Goal: Information Seeking & Learning: Find specific page/section

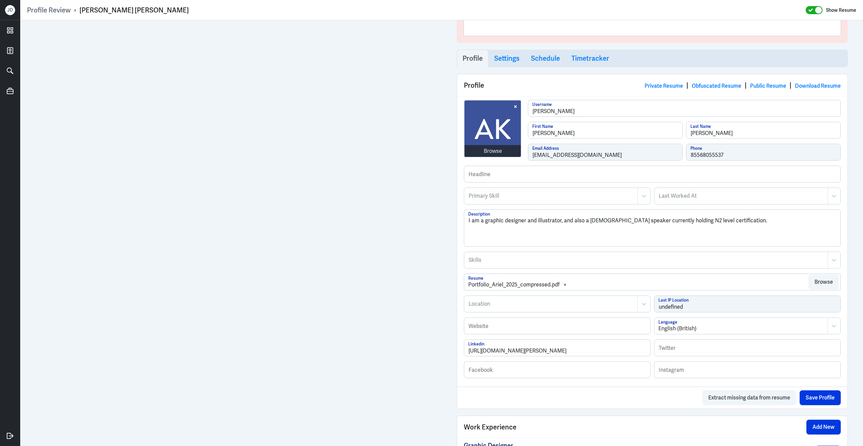
scroll to position [73, 0]
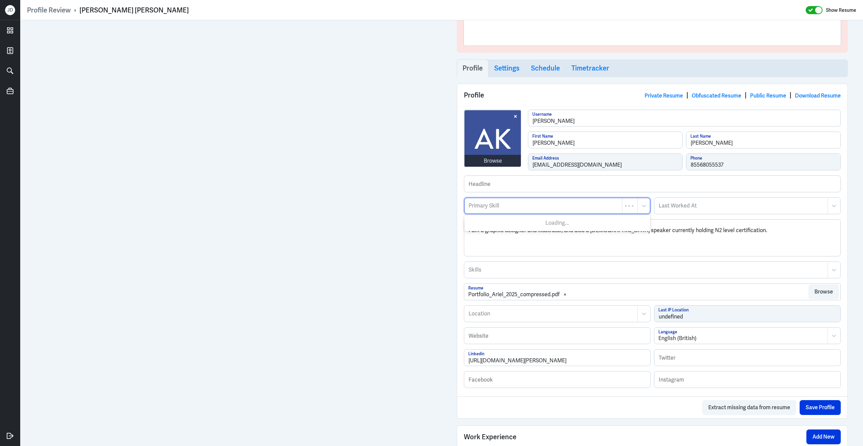
click at [504, 212] on div "Primary Skill" at bounding box center [543, 206] width 157 height 16
type input "Graphic Design"
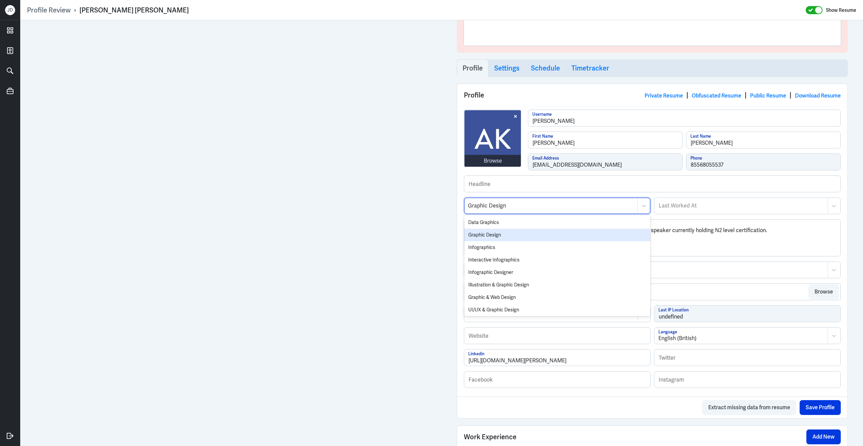
click at [488, 238] on div "Graphic Design" at bounding box center [557, 235] width 186 height 12
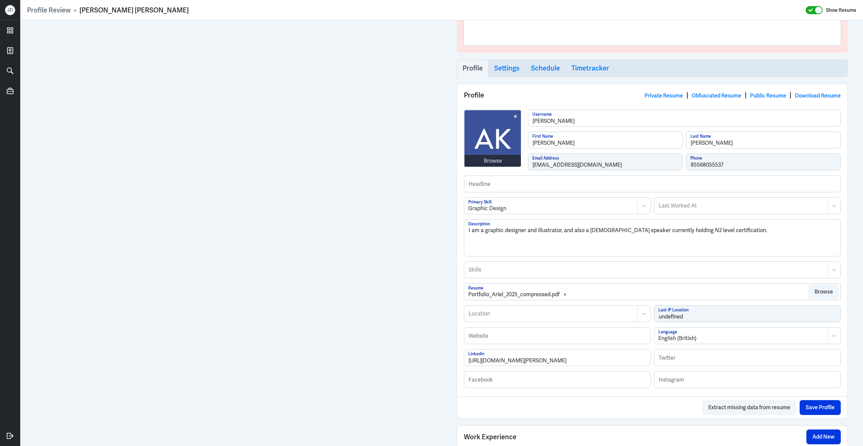
scroll to position [400, 0]
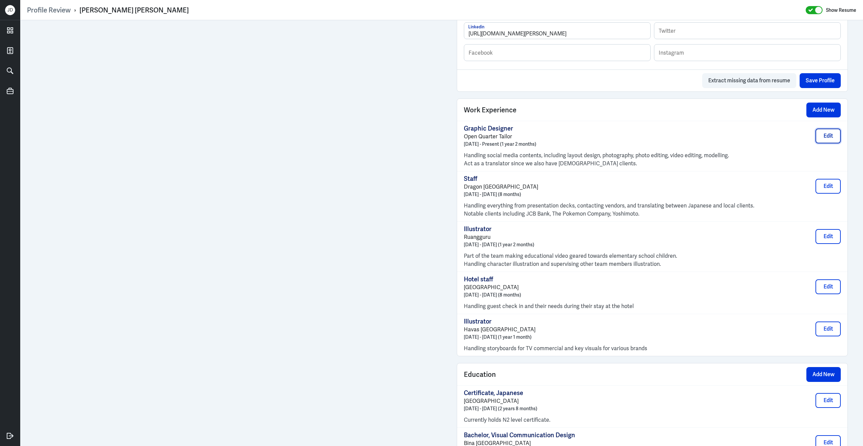
click at [821, 143] on button "Edit" at bounding box center [828, 135] width 25 height 15
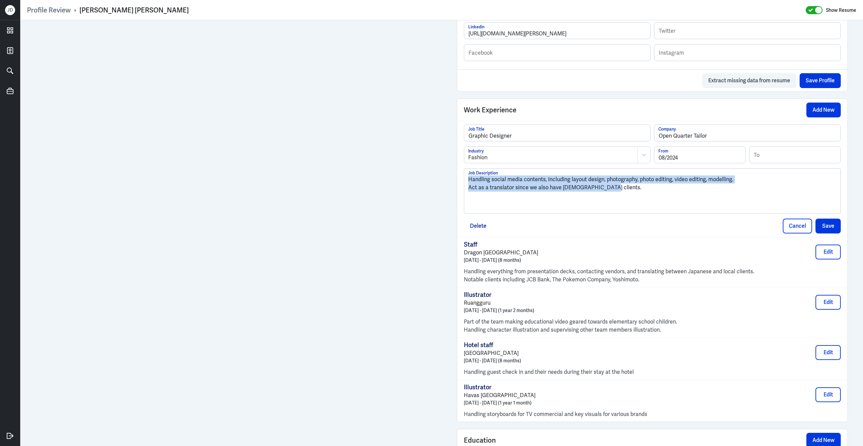
drag, startPoint x: 618, startPoint y: 196, endPoint x: 400, endPoint y: 151, distance: 222.8
click at [345, 95] on div "Admin Settings Update Resume Save Profile User Requested Private Set Resume to …" at bounding box center [441, 142] width 843 height 1045
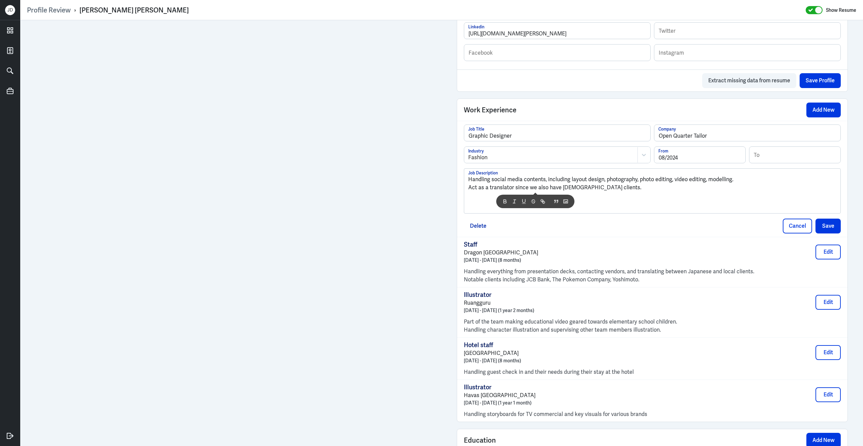
scroll to position [0, 0]
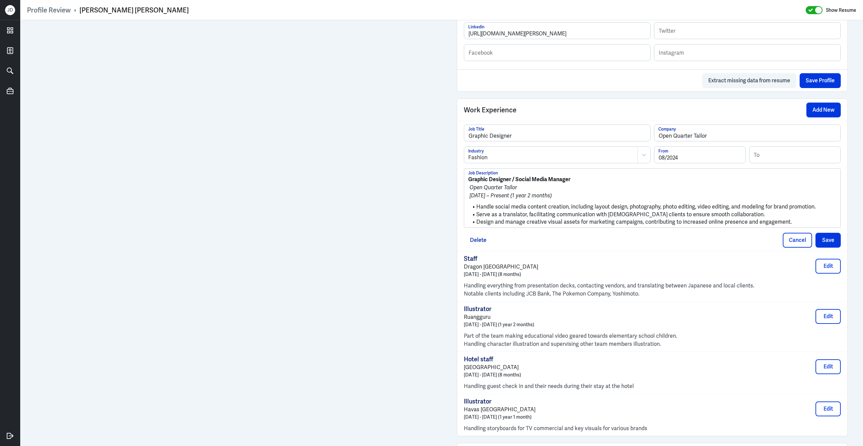
drag, startPoint x: 469, startPoint y: 186, endPoint x: 591, endPoint y: 201, distance: 123.0
click at [591, 201] on div "Graphic Designer / Social Media Manager Open Quarter Tailor August 2024 – Prese…" at bounding box center [652, 200] width 368 height 51
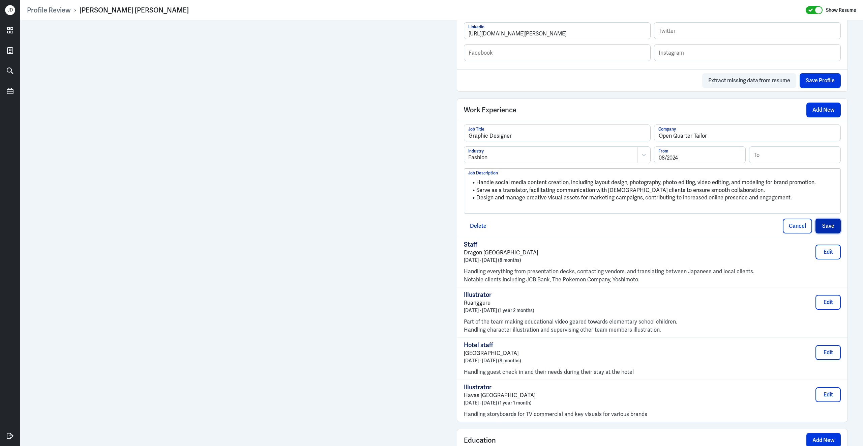
click at [836, 232] on button "Save" at bounding box center [828, 226] width 25 height 15
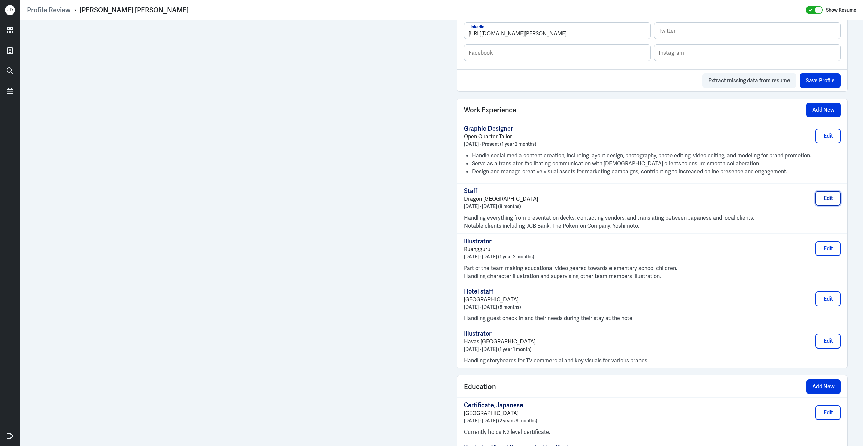
click at [827, 199] on button "Edit" at bounding box center [828, 198] width 25 height 15
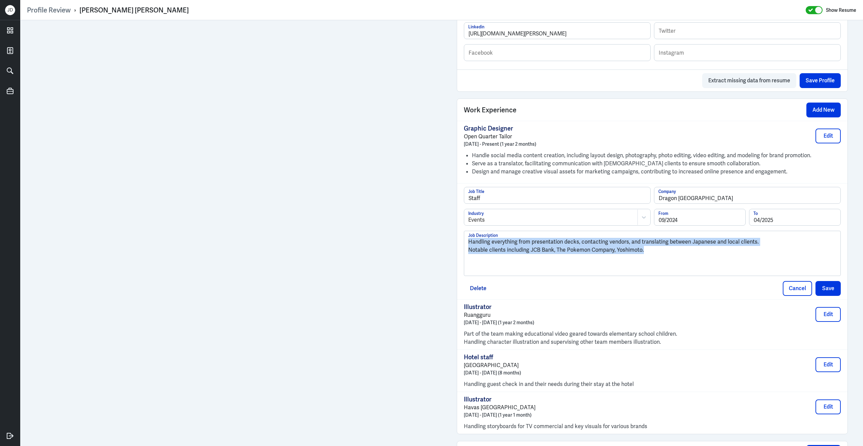
drag, startPoint x: 656, startPoint y: 257, endPoint x: 423, endPoint y: 230, distance: 234.2
click at [345, 173] on div "Admin Settings Update Resume Save Profile User Requested Private Set Resume to …" at bounding box center [441, 149] width 843 height 1058
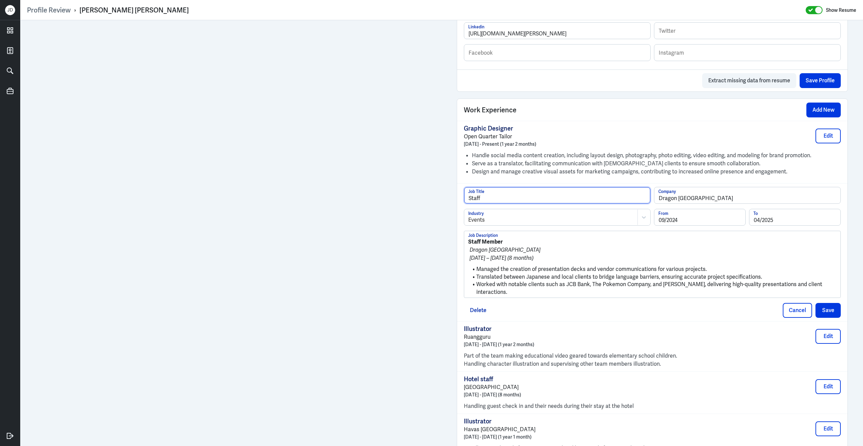
drag, startPoint x: 490, startPoint y: 200, endPoint x: 426, endPoint y: 200, distance: 64.1
click at [386, 147] on div "Admin Settings Update Resume Save Profile User Requested Private Set Resume to …" at bounding box center [441, 159] width 843 height 1079
type input "Designer"
drag, startPoint x: 478, startPoint y: 275, endPoint x: 454, endPoint y: 235, distance: 46.4
click at [454, 234] on div "Admin Settings Update Resume Save Profile User Requested Private Set Resume to …" at bounding box center [652, 159] width 405 height 1079
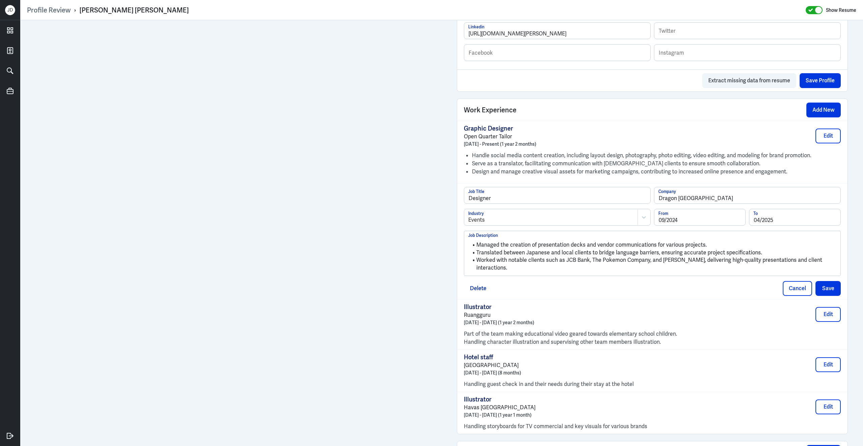
click at [575, 276] on div "Managed the creation of presentation decks and vendor communications for variou…" at bounding box center [652, 253] width 376 height 45
click at [825, 294] on button "Save" at bounding box center [828, 288] width 25 height 15
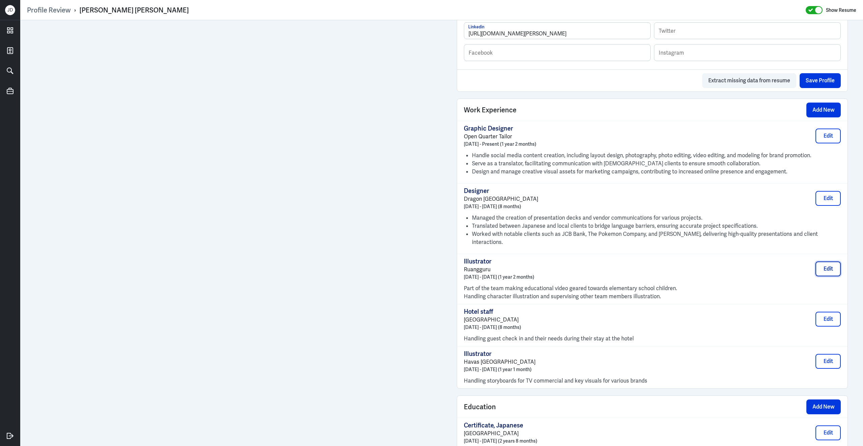
click at [822, 267] on button "Edit" at bounding box center [828, 268] width 25 height 15
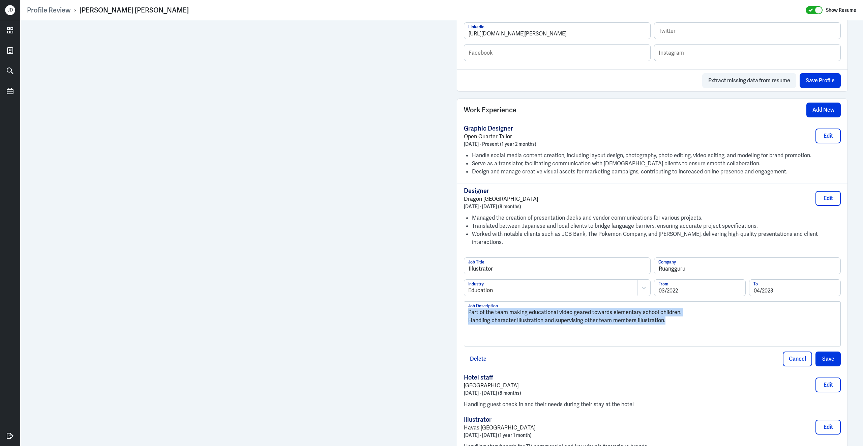
drag, startPoint x: 653, startPoint y: 316, endPoint x: 413, endPoint y: 295, distance: 240.6
click at [351, 234] on div "Admin Settings Update Resume Save Profile User Requested Private Set Resume to …" at bounding box center [441, 159] width 843 height 1078
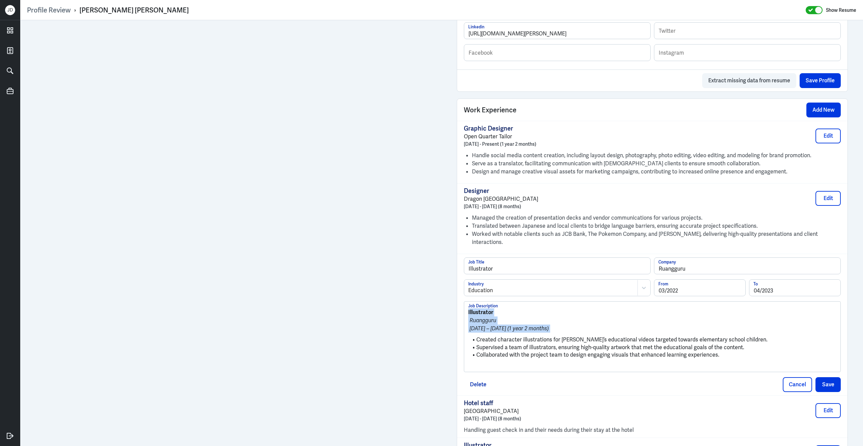
drag, startPoint x: 478, startPoint y: 337, endPoint x: 453, endPoint y: 298, distance: 46.5
click at [453, 298] on div "Admin Settings Update Resume Save Profile User Requested Private Set Resume to …" at bounding box center [652, 171] width 405 height 1103
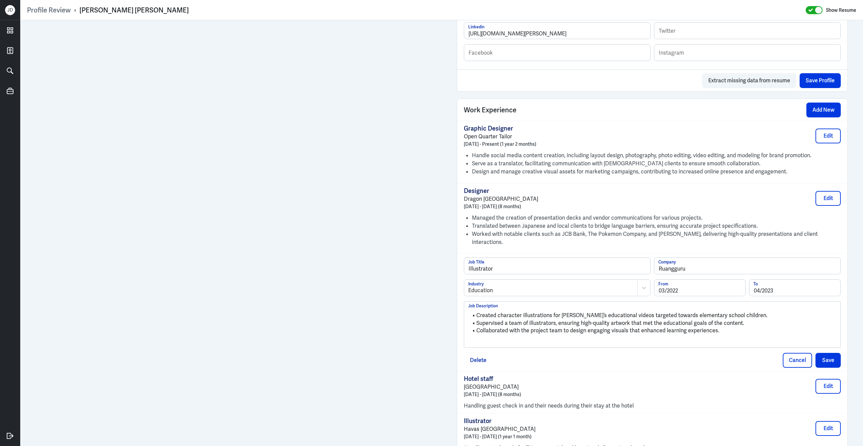
click at [535, 338] on p at bounding box center [652, 342] width 368 height 8
click at [829, 358] on button "Save" at bounding box center [828, 358] width 25 height 15
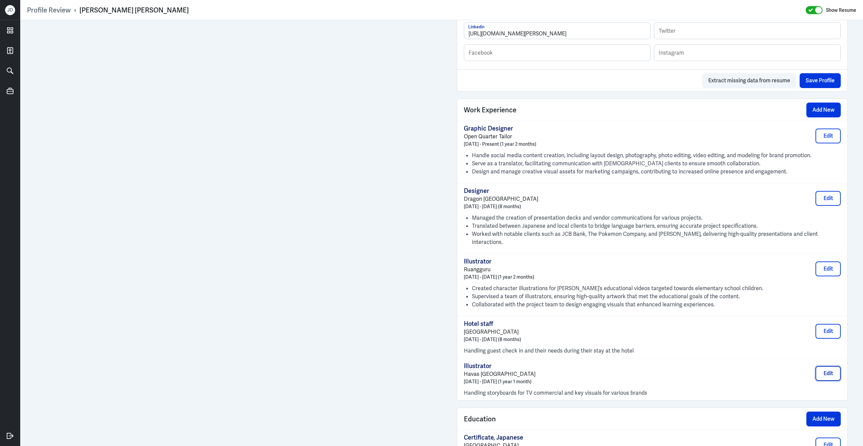
click at [824, 370] on button "Edit" at bounding box center [828, 373] width 25 height 15
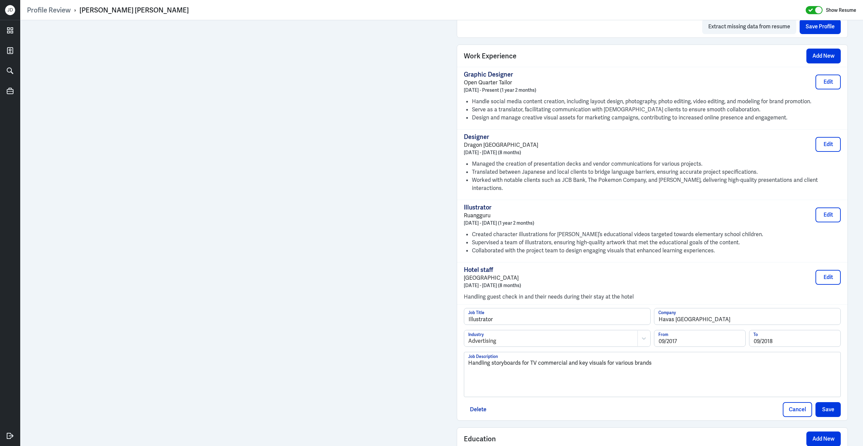
scroll to position [475, 0]
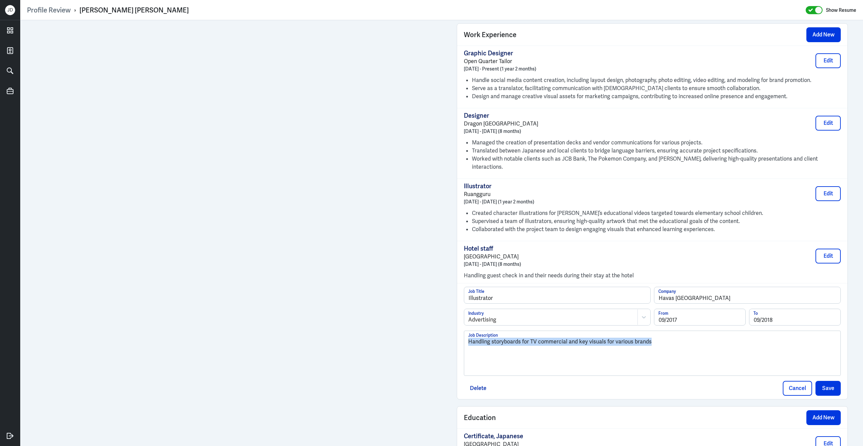
drag, startPoint x: 668, startPoint y: 336, endPoint x: 467, endPoint y: 327, distance: 201.2
click at [467, 327] on div "Illustrator Job Title Havas Jakarta Company Advertising Industry 09/2017 From 0…" at bounding box center [652, 331] width 377 height 89
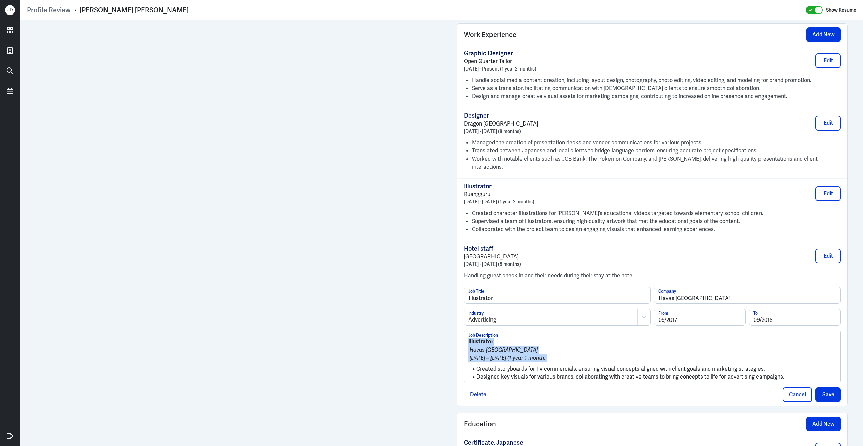
drag, startPoint x: 478, startPoint y: 366, endPoint x: 452, endPoint y: 333, distance: 42.2
click at [452, 333] on div "Admin Settings Update Resume Save Profile User Requested Private Set Resume to …" at bounding box center [652, 97] width 405 height 1104
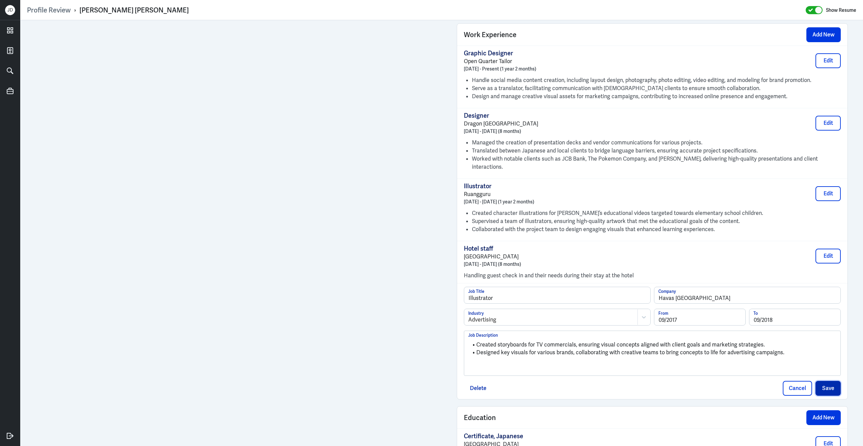
click at [829, 388] on button "Save" at bounding box center [828, 388] width 25 height 15
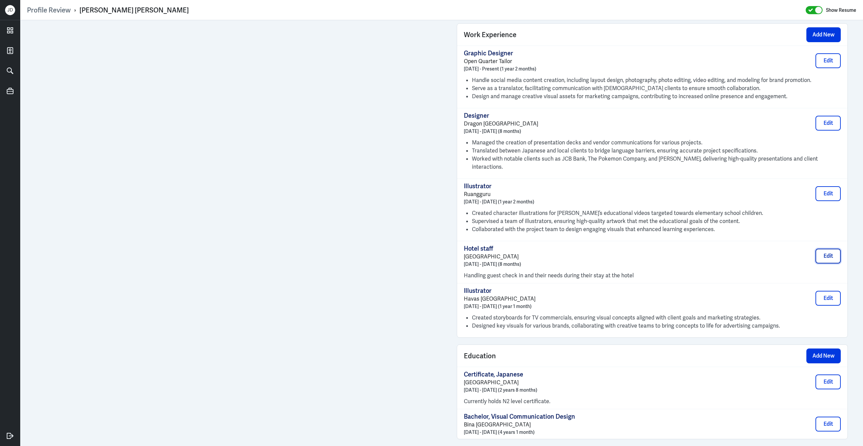
click at [834, 255] on button "Edit" at bounding box center [828, 256] width 25 height 15
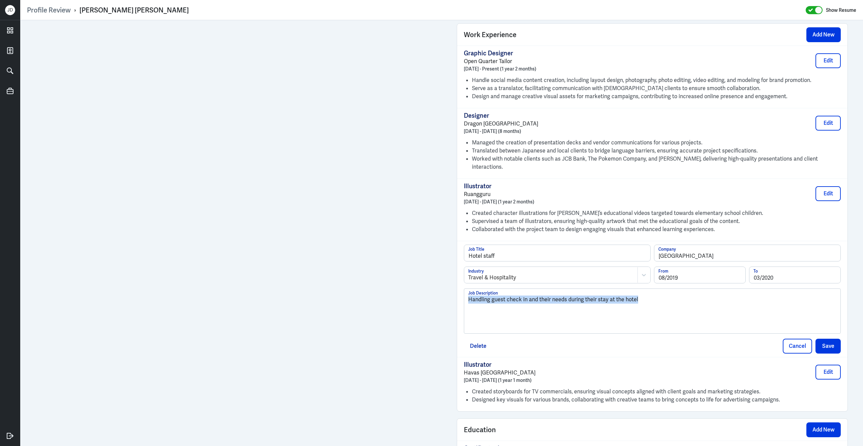
drag, startPoint x: 645, startPoint y: 296, endPoint x: 436, endPoint y: 281, distance: 209.7
click at [436, 281] on div "Admin Settings Update Resume Save Profile User Requested Private Set Resume to …" at bounding box center [441, 100] width 843 height 1110
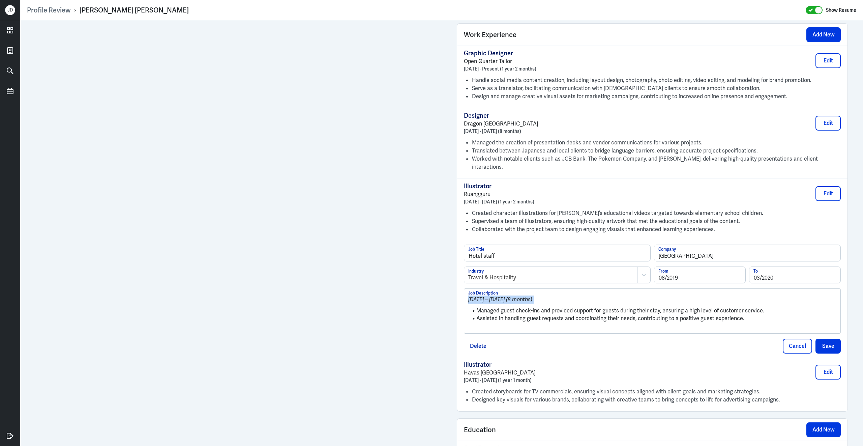
drag, startPoint x: 478, startPoint y: 309, endPoint x: 457, endPoint y: 286, distance: 30.6
click at [457, 286] on div "Hotel staff Job Title Musubi Hotel Kyoto Company Travel & Hospitality Industry …" at bounding box center [652, 299] width 391 height 116
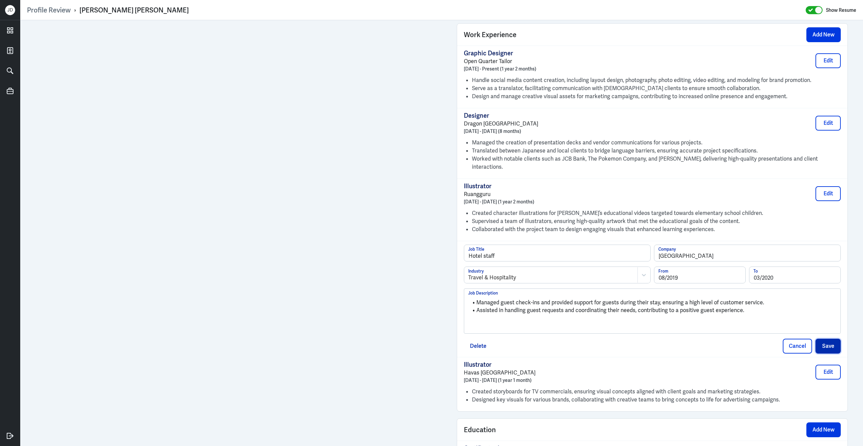
click at [827, 343] on button "Save" at bounding box center [828, 346] width 25 height 15
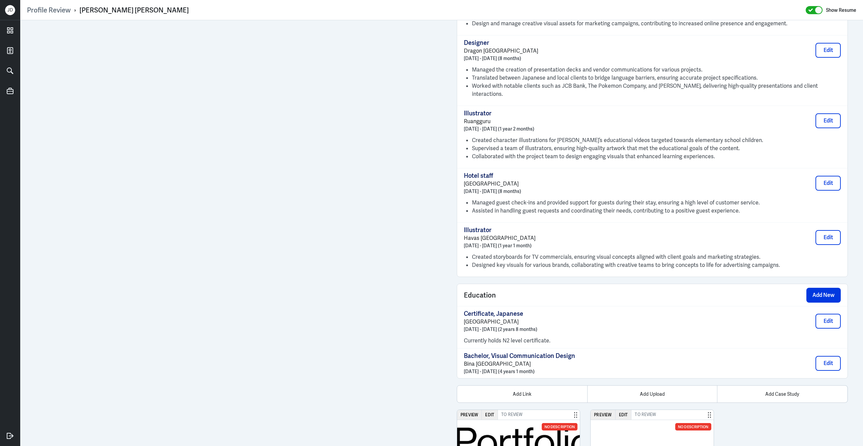
scroll to position [620, 0]
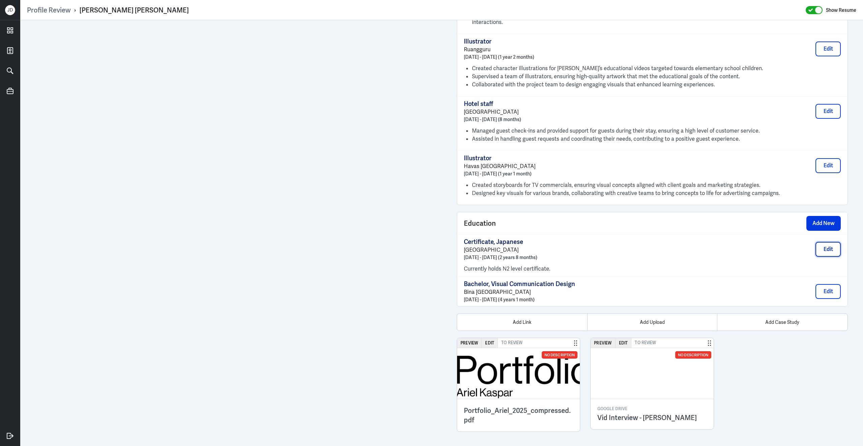
click at [829, 246] on button "Edit" at bounding box center [828, 249] width 25 height 15
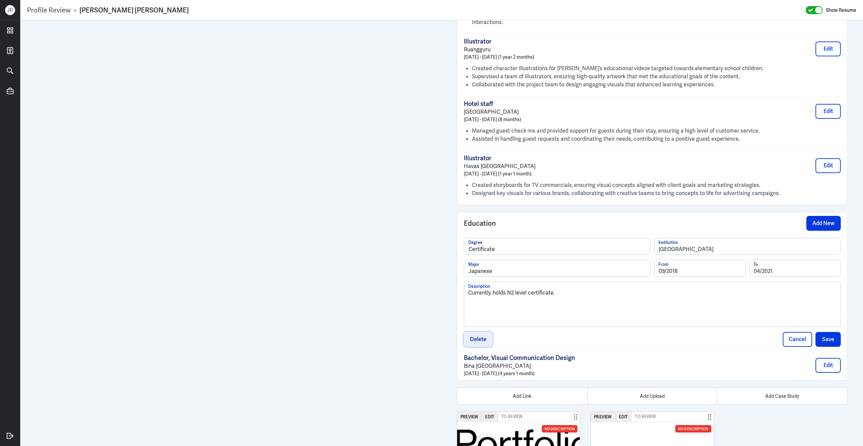
click at [485, 338] on button "Delete" at bounding box center [478, 339] width 29 height 15
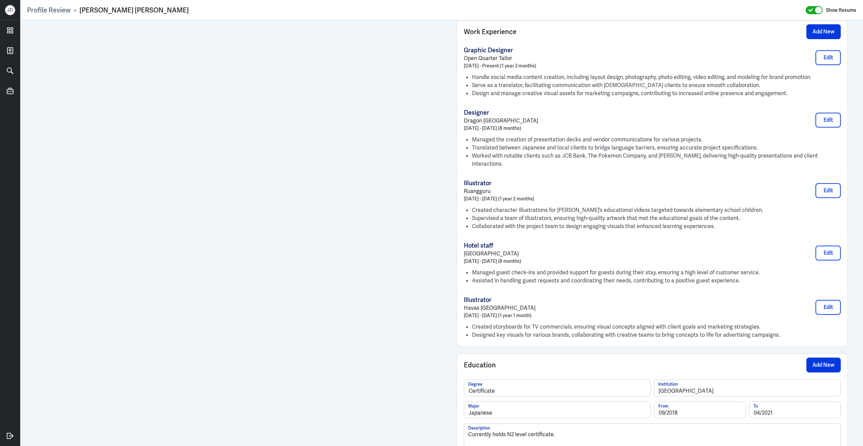
scroll to position [458, 0]
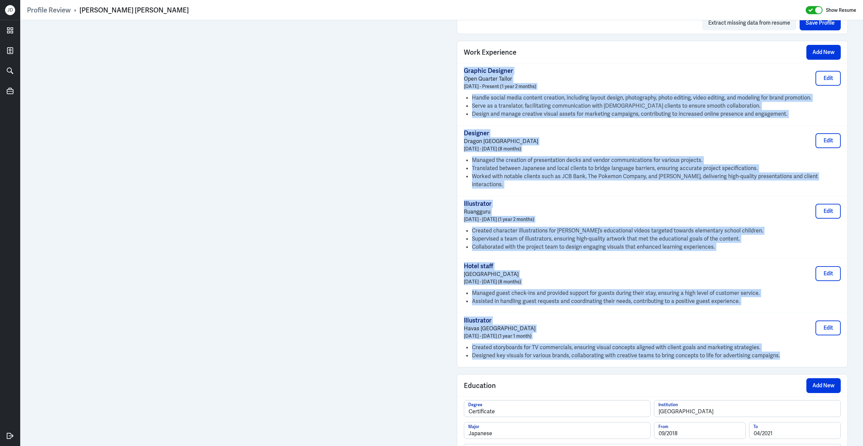
drag, startPoint x: 784, startPoint y: 358, endPoint x: 465, endPoint y: 73, distance: 428.0
click at [465, 73] on div "Graphic Designer Open Quarter Tailor August 2024 - Present (1 year 2 months) Ed…" at bounding box center [652, 215] width 391 height 304
copy div "Graphic Designer Open Quarter Tailor August 2024 - Present (1 year 2 months) Ed…"
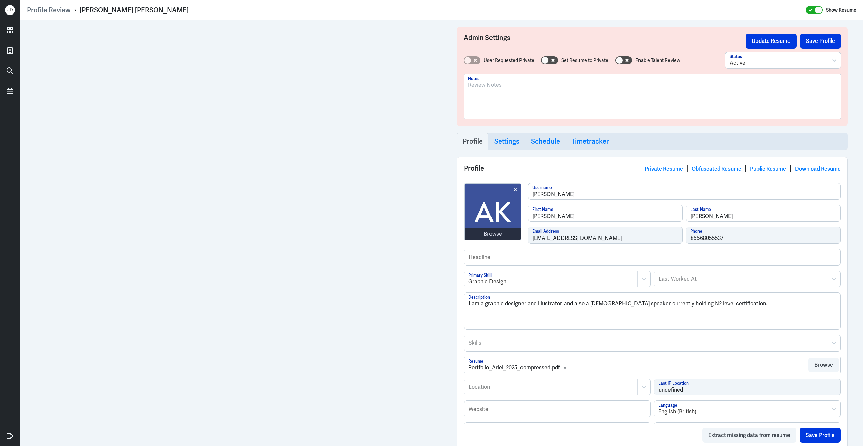
scroll to position [3, 0]
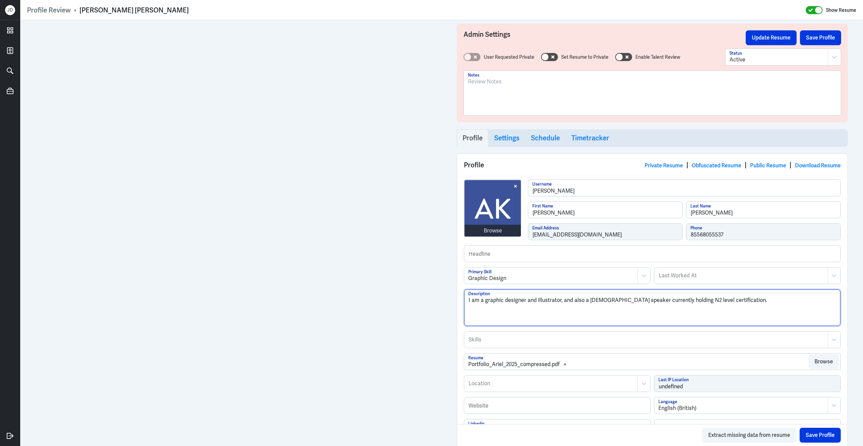
click at [529, 323] on textarea "I am a graphic designer and illustrator, and also a Japanese speaker currently …" at bounding box center [652, 307] width 376 height 36
drag, startPoint x: 755, startPoint y: 309, endPoint x: 424, endPoint y: 266, distance: 333.5
paste textarea "Ariel Kaspar is a bilingual Graphic Designer fluent in Japanese and English, wi…"
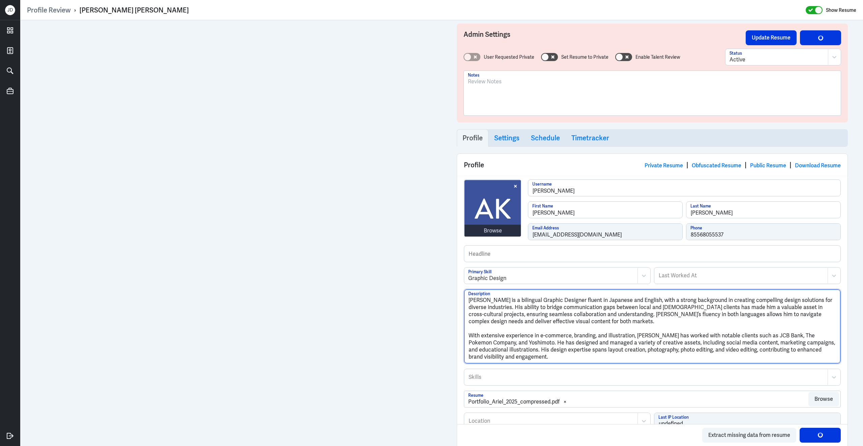
click at [469, 338] on textarea "Ariel Kaspar is a bilingual Graphic Designer fluent in Japanese and English, wi…" at bounding box center [652, 326] width 376 height 74
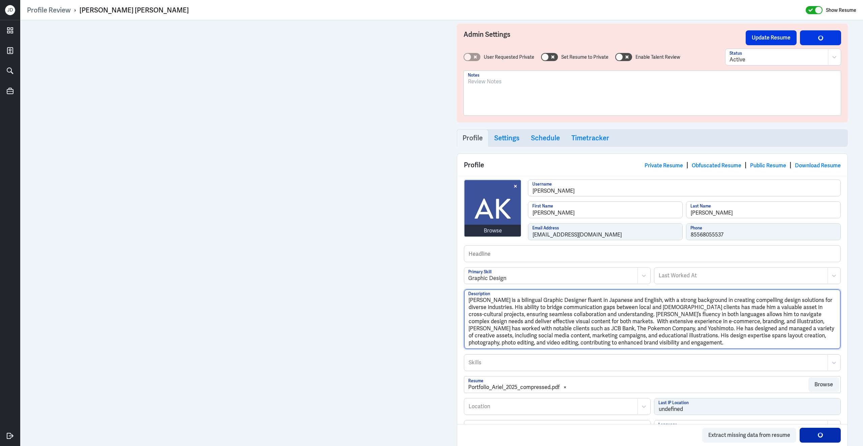
type textarea "Ariel Kaspar is a bilingual Graphic Designer fluent in Japanese and English, wi…"
click at [821, 436] on button "Save Profile" at bounding box center [820, 435] width 41 height 15
click at [481, 367] on div at bounding box center [646, 362] width 356 height 8
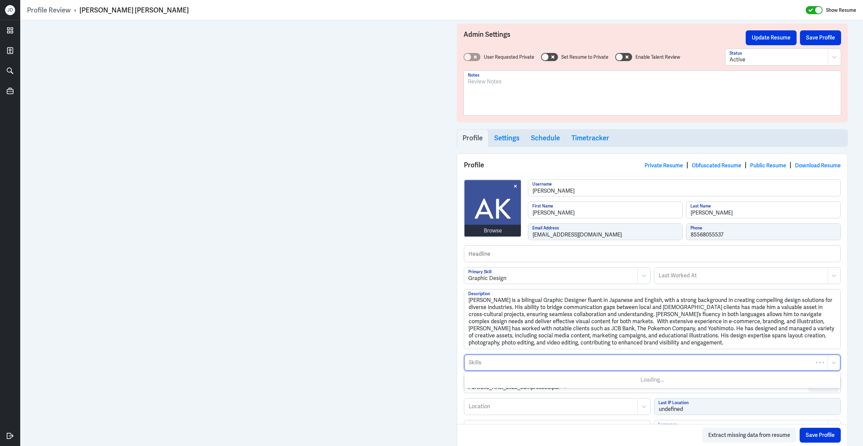
click at [481, 367] on div at bounding box center [646, 362] width 356 height 8
type input "graphic design"
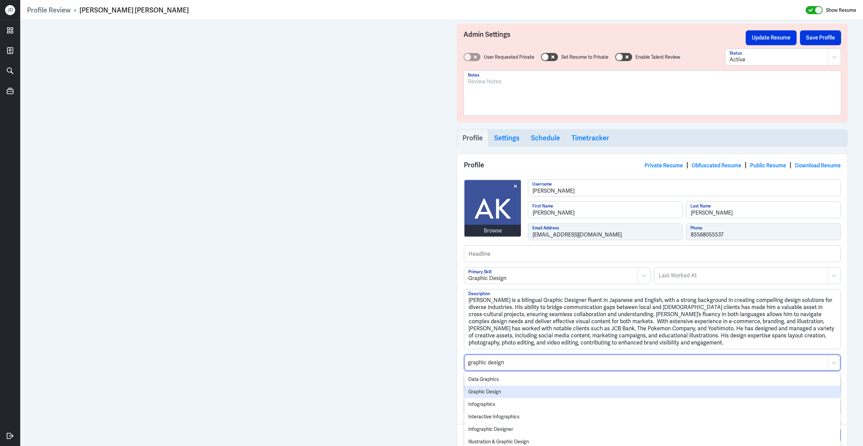
click at [479, 397] on div "Graphic Design" at bounding box center [652, 391] width 376 height 12
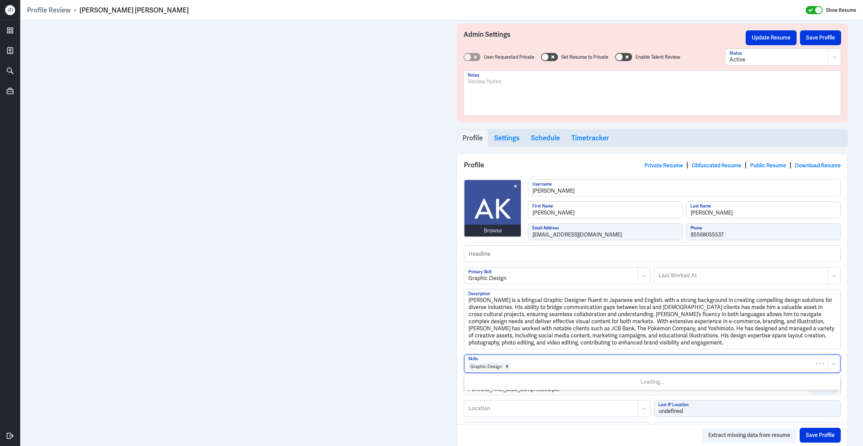
click at [532, 370] on div at bounding box center [668, 366] width 313 height 8
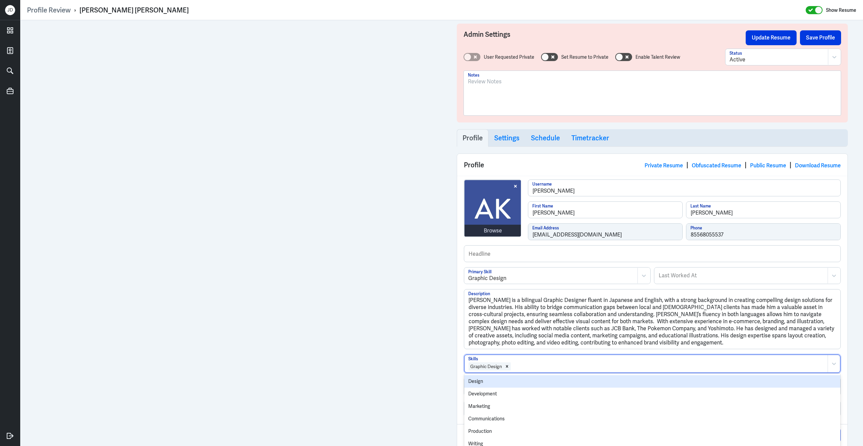
type input "u"
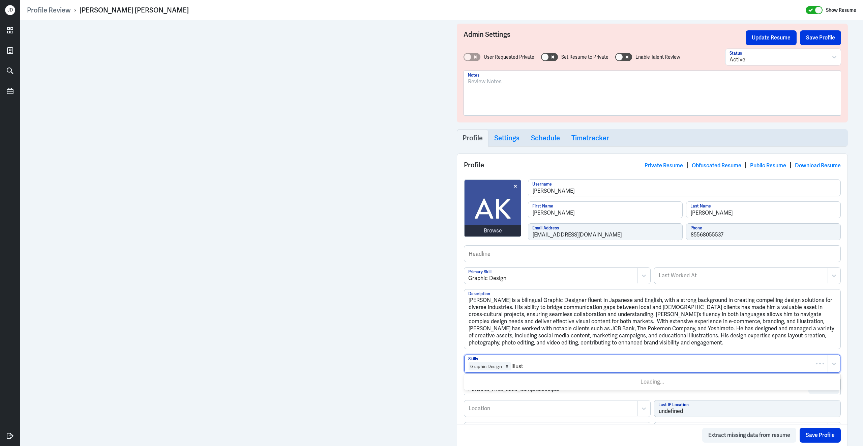
type input "illustr"
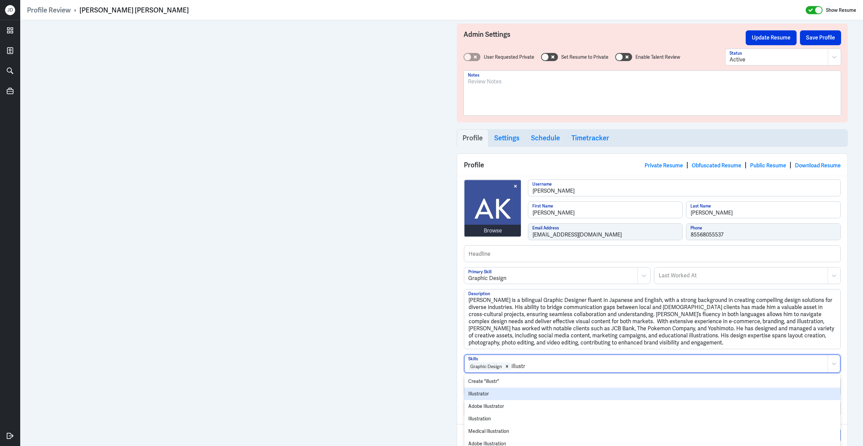
click at [516, 400] on div "Illustrator" at bounding box center [652, 393] width 376 height 12
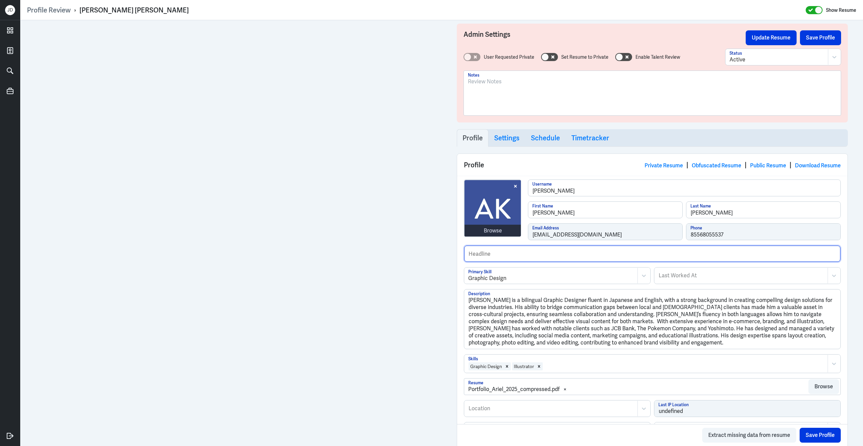
click at [552, 259] on input "text" at bounding box center [652, 254] width 376 height 16
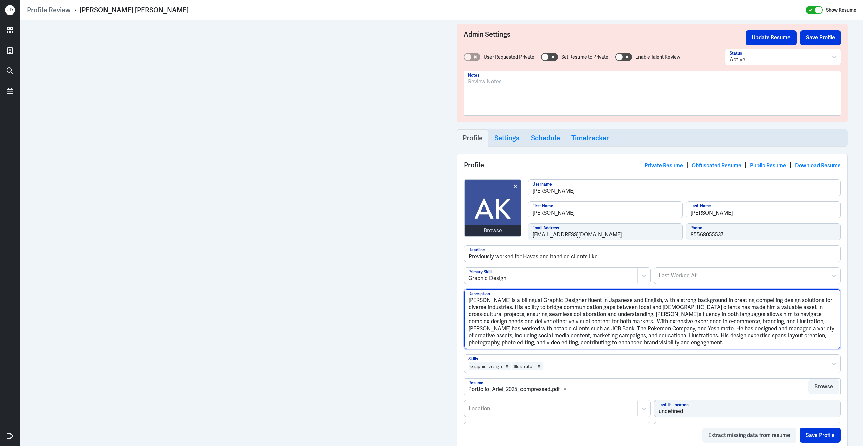
drag, startPoint x: 825, startPoint y: 323, endPoint x: 581, endPoint y: 331, distance: 244.3
click at [581, 331] on textarea "Ariel Kaspar is a bilingual Graphic Designer fluent in Japanese and English, wi…" at bounding box center [652, 318] width 376 height 59
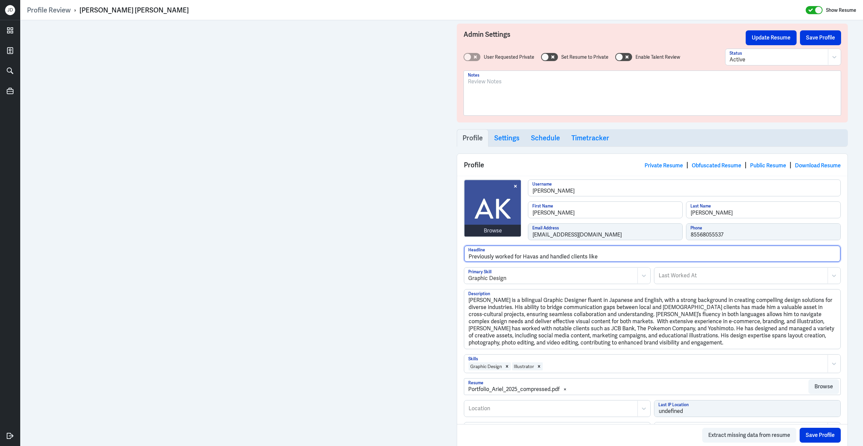
click at [604, 258] on input "Previously worked for Havas and handled clients like" at bounding box center [652, 254] width 376 height 16
paste input "JCB Bank, The Pokemon Company, and Yoshimoto."
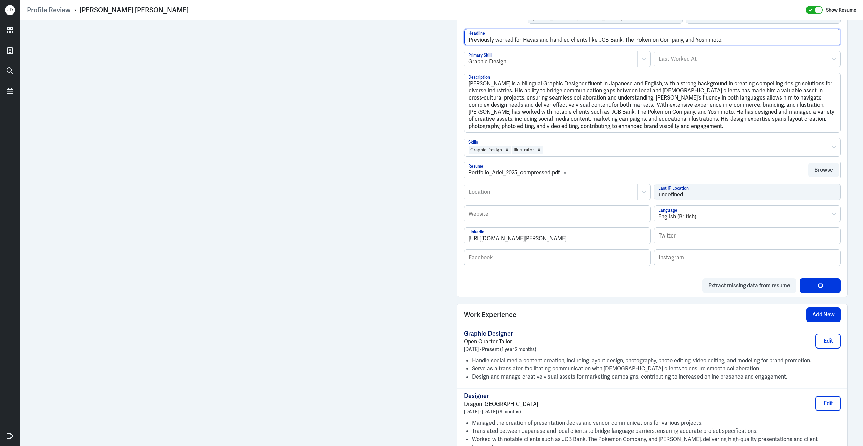
scroll to position [235, 0]
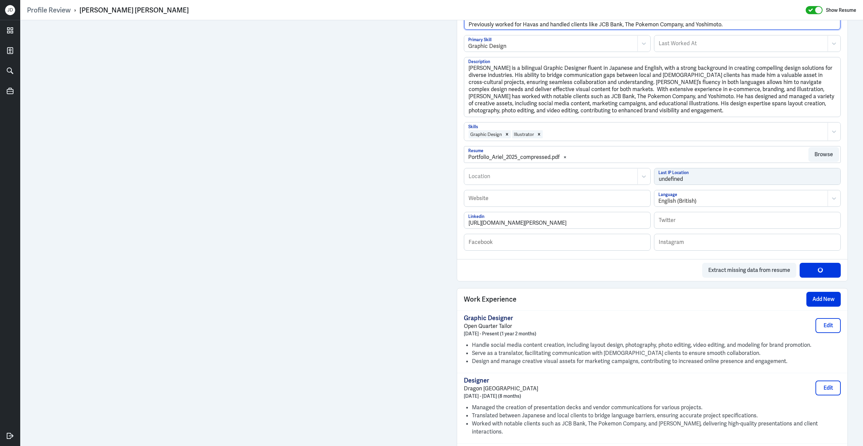
type input "Previously worked for Havas and handled clients like JCB Bank, The Pokemon Comp…"
click at [527, 212] on div "Website English (British) Language" at bounding box center [652, 201] width 377 height 22
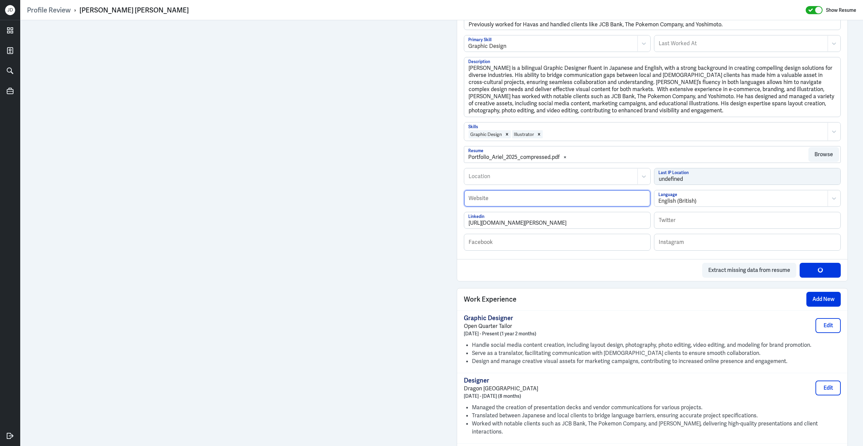
click at [527, 203] on input "text" at bounding box center [557, 198] width 186 height 16
click at [526, 180] on div at bounding box center [551, 176] width 166 height 8
type input "Depok"
drag, startPoint x: 503, startPoint y: 179, endPoint x: 457, endPoint y: 179, distance: 45.9
click at [457, 179] on div "Profile Private Resume | Obfuscated Resume | Public Resume | Download Resume Br…" at bounding box center [652, 101] width 391 height 360
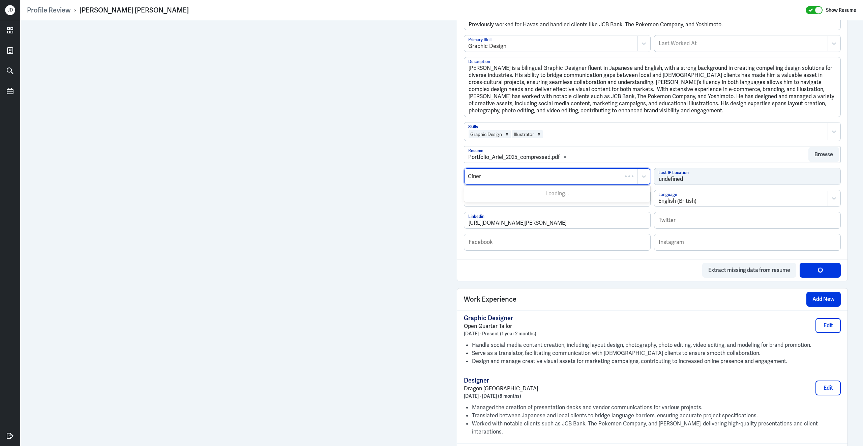
type input "Cinere"
drag, startPoint x: 517, startPoint y: 184, endPoint x: 449, endPoint y: 181, distance: 68.5
click at [447, 181] on div "Admin Settings Update Resume Save Profile User Requested Private Set Resume to …" at bounding box center [441, 300] width 843 height 1031
type input "Jakar"
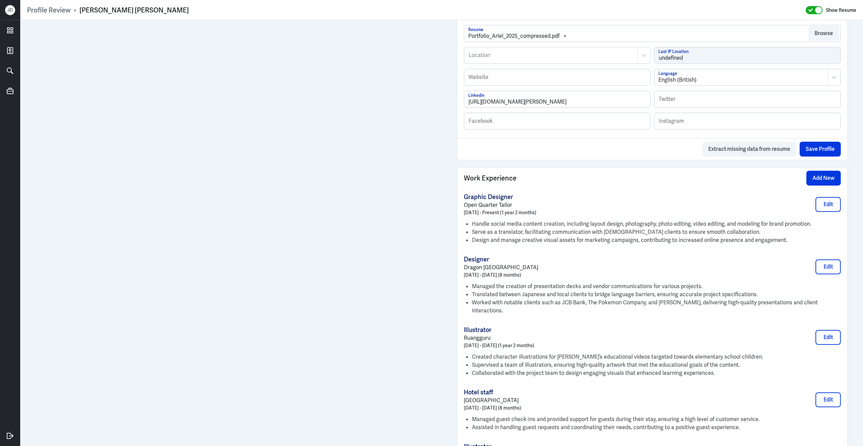
scroll to position [603, 0]
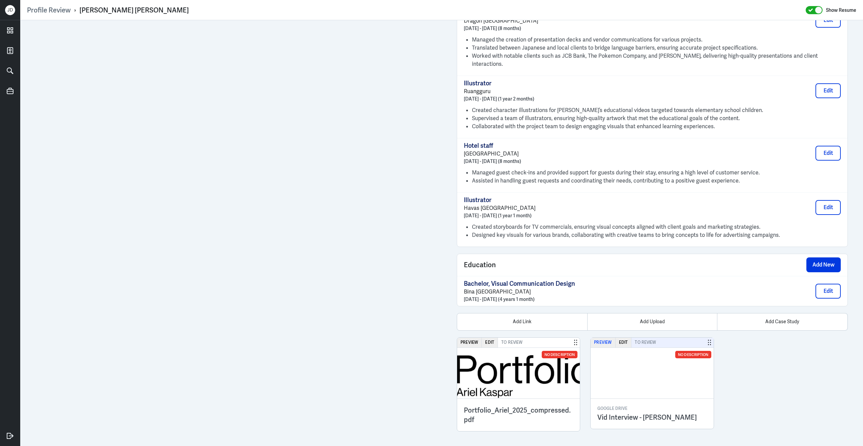
click at [600, 341] on button "Preview" at bounding box center [603, 343] width 25 height 10
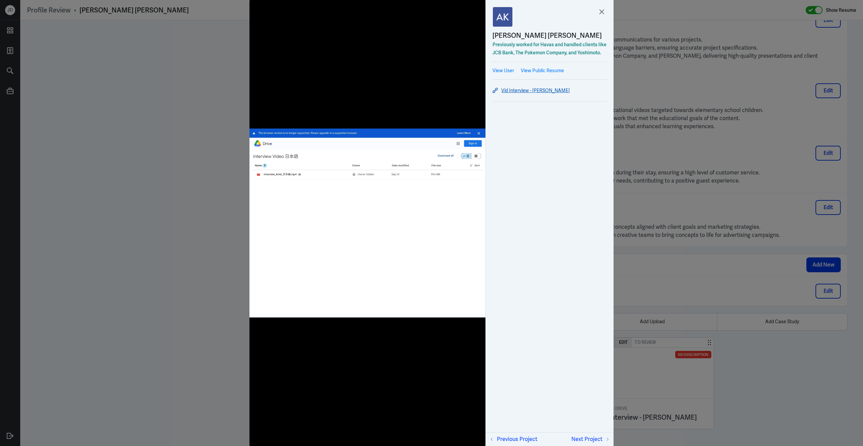
click at [549, 90] on link "Vid Interview - Ariel Kaspar" at bounding box center [550, 90] width 114 height 8
click at [605, 13] on icon at bounding box center [602, 12] width 10 height 10
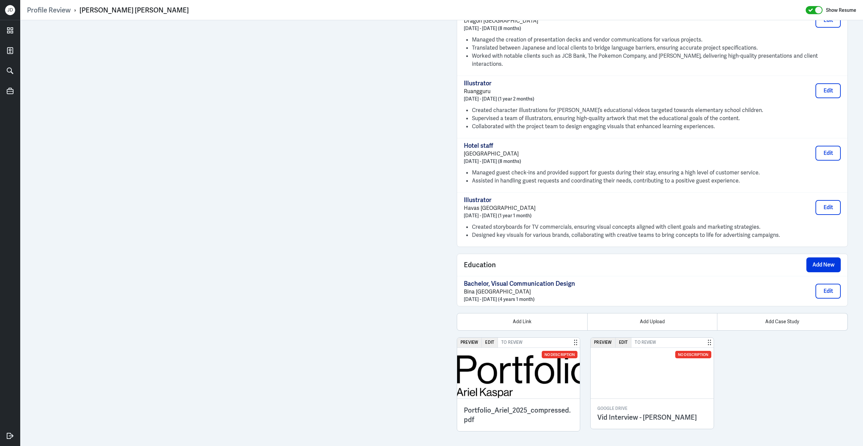
scroll to position [0, 0]
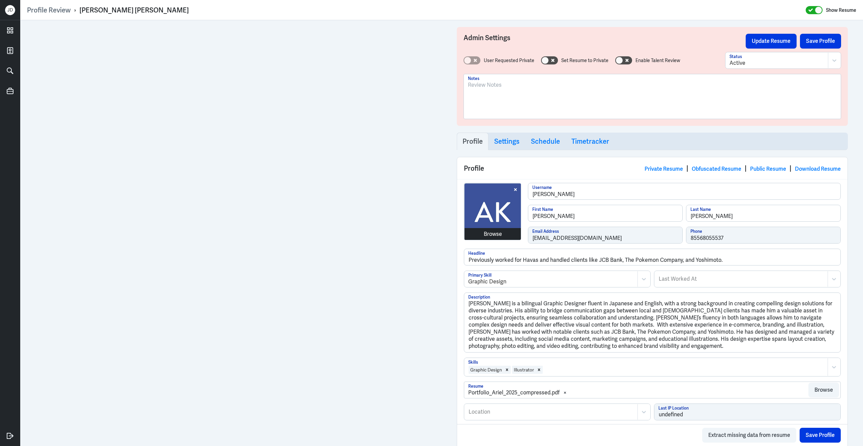
click at [491, 236] on div "Browse" at bounding box center [493, 234] width 18 height 8
click at [485, 234] on div "Browse" at bounding box center [493, 234] width 18 height 8
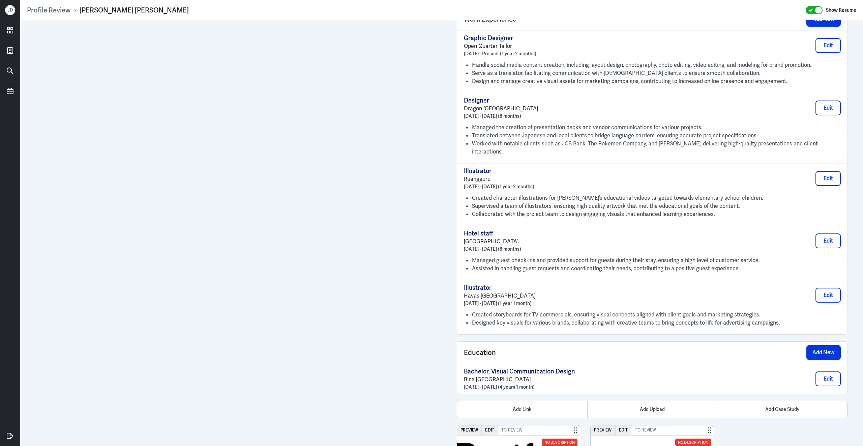
scroll to position [603, 0]
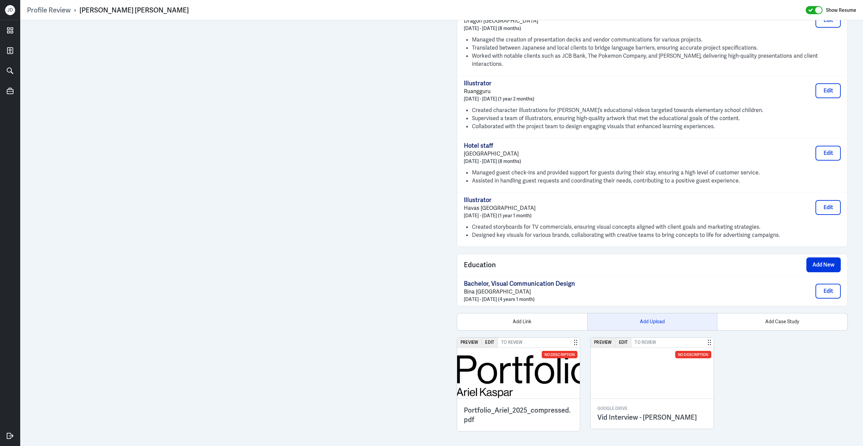
click at [660, 315] on div "Add Upload" at bounding box center [652, 321] width 130 height 17
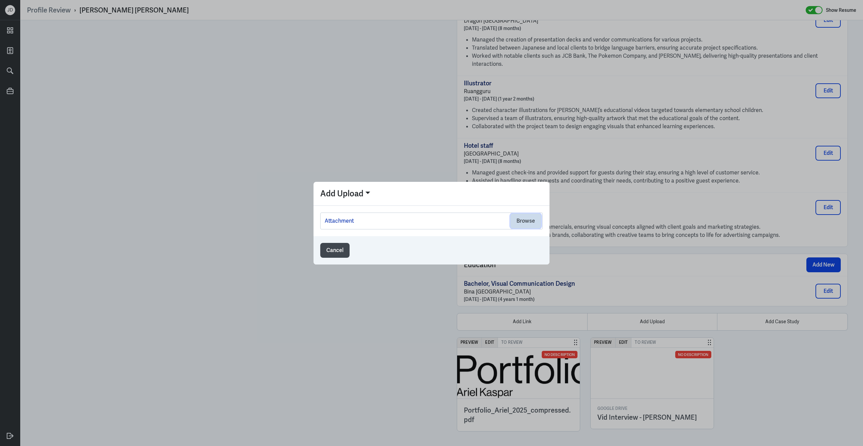
click at [520, 221] on button "Browse" at bounding box center [526, 220] width 31 height 15
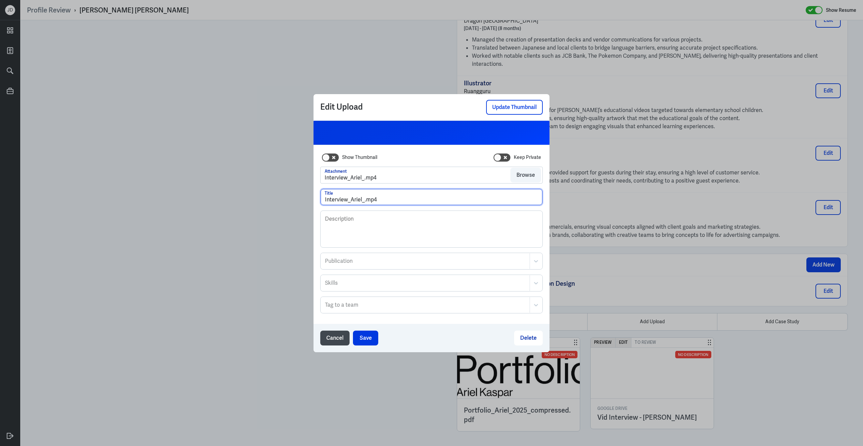
drag, startPoint x: 396, startPoint y: 201, endPoint x: 270, endPoint y: 184, distance: 126.8
click at [270, 184] on div "Edit Upload Update Thumbnail Show Thumbnail Keep Private Attachment Interview_A…" at bounding box center [431, 223] width 863 height 446
click at [358, 200] on input "Vid Interview - Arile K" at bounding box center [432, 197] width 222 height 16
drag, startPoint x: 394, startPoint y: 199, endPoint x: 451, endPoint y: 199, distance: 56.3
click at [451, 199] on input "Vid Interview (Japanese) - Arile K" at bounding box center [432, 197] width 222 height 16
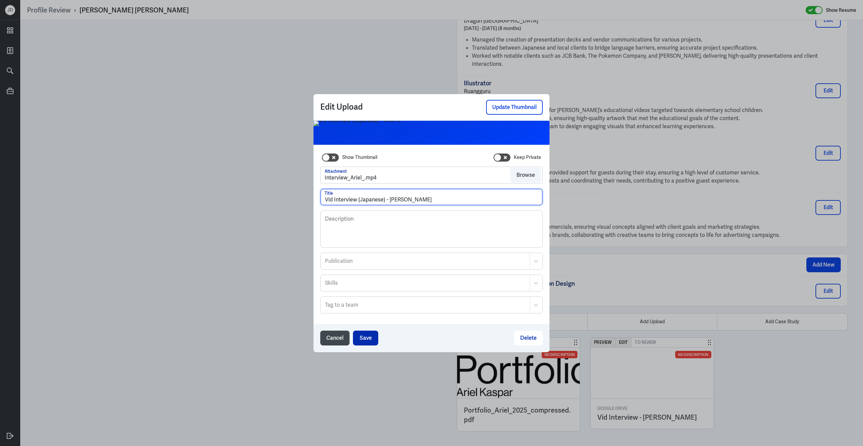
type input "Vid Interview (Japanese) - Ariel K."
click at [367, 338] on button "Save" at bounding box center [365, 337] width 25 height 15
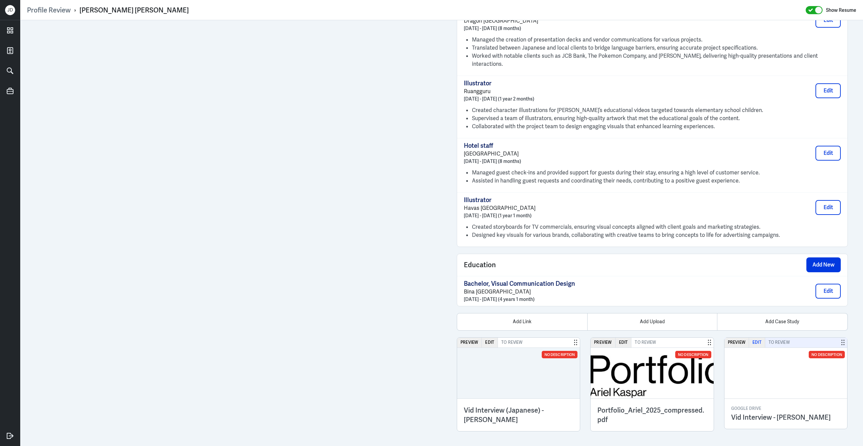
click at [758, 340] on button "Edit" at bounding box center [757, 343] width 16 height 10
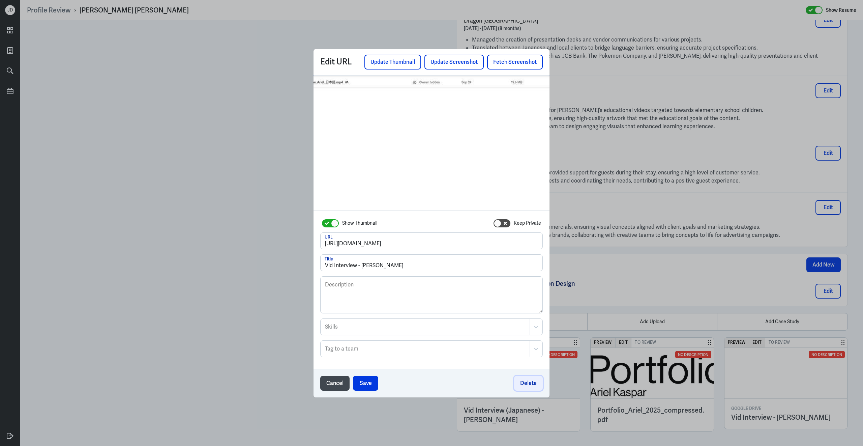
click at [532, 381] on button "Delete" at bounding box center [528, 383] width 29 height 15
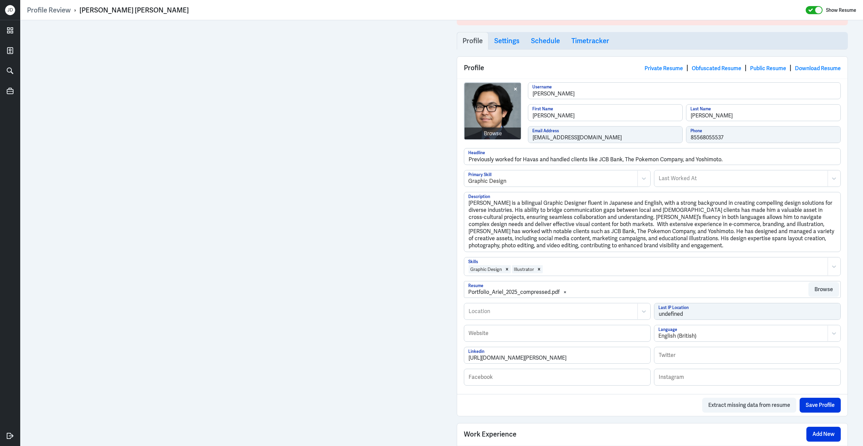
scroll to position [0, 0]
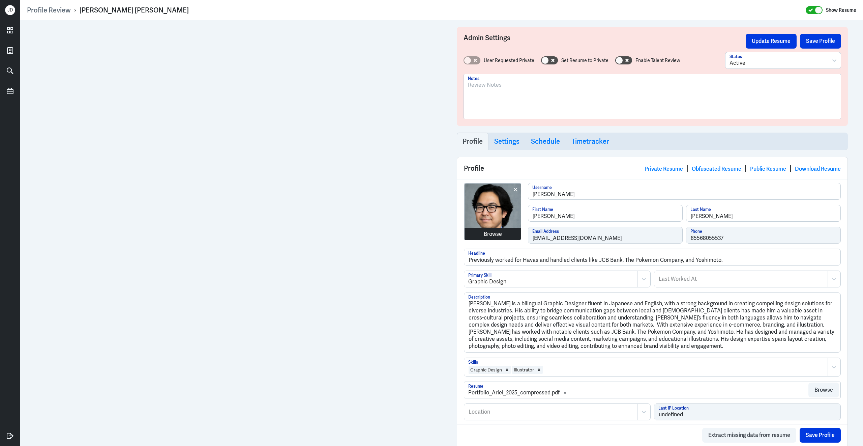
click at [499, 235] on div "Browse" at bounding box center [493, 234] width 18 height 8
click at [821, 46] on button "Save Profile" at bounding box center [820, 41] width 41 height 15
click at [757, 46] on button "Update Resume" at bounding box center [771, 41] width 51 height 15
click at [719, 171] on link "Obfuscated Resume" at bounding box center [717, 168] width 50 height 7
drag, startPoint x: 546, startPoint y: 217, endPoint x: 590, endPoint y: 217, distance: 43.8
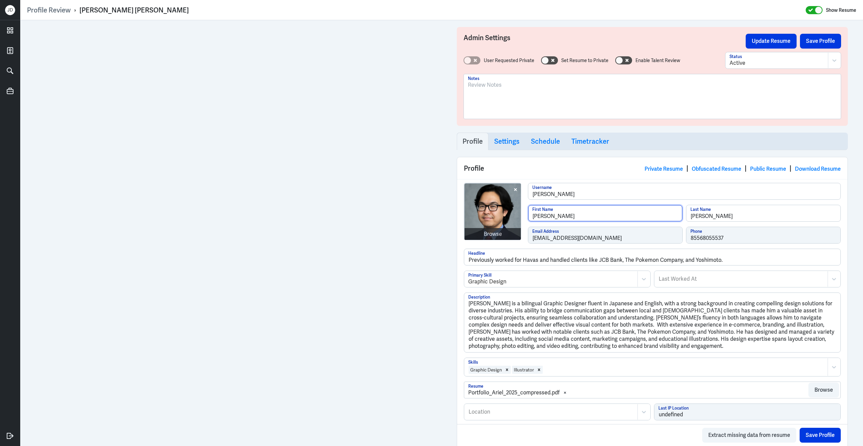
click at [590, 217] on input "Ariel Hutomo" at bounding box center [605, 213] width 154 height 16
type input "Ariel"
click at [828, 42] on button "Save Profile" at bounding box center [820, 41] width 41 height 15
click at [762, 42] on button "Update Resume" at bounding box center [771, 41] width 51 height 15
click at [780, 41] on button "Update Resume" at bounding box center [771, 41] width 51 height 15
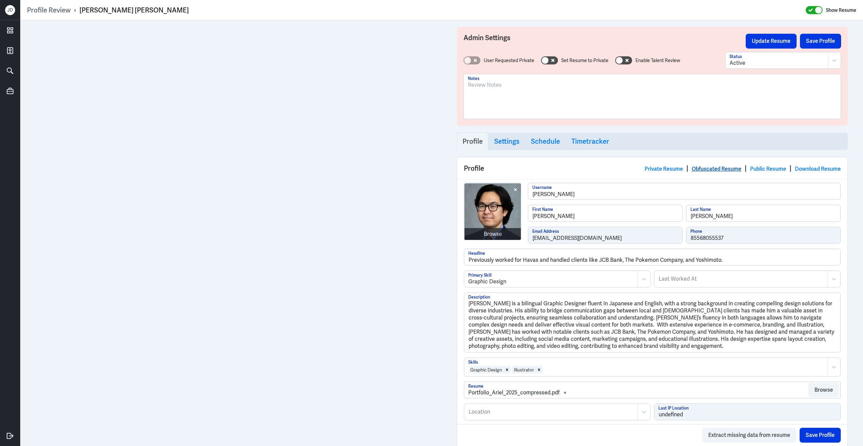
click at [720, 168] on link "Obfuscated Resume" at bounding box center [717, 168] width 50 height 7
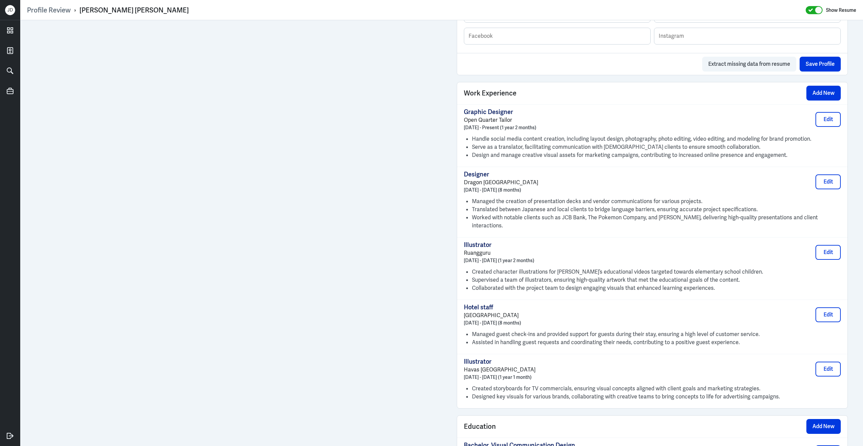
scroll to position [603, 0]
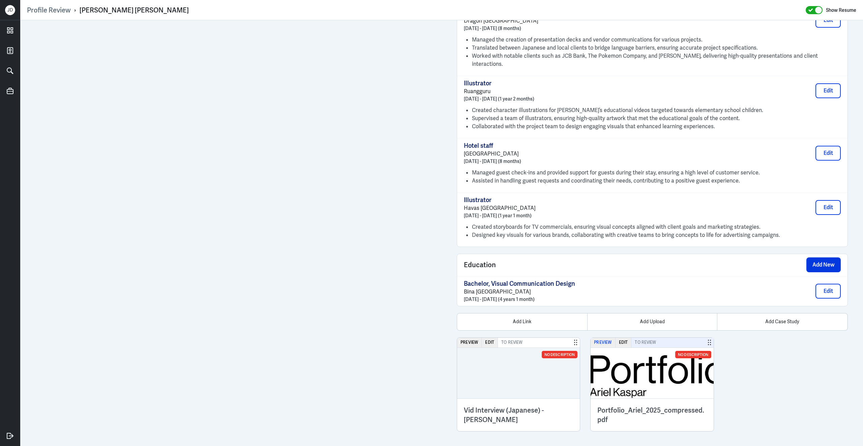
click at [601, 339] on button "Preview" at bounding box center [603, 343] width 25 height 10
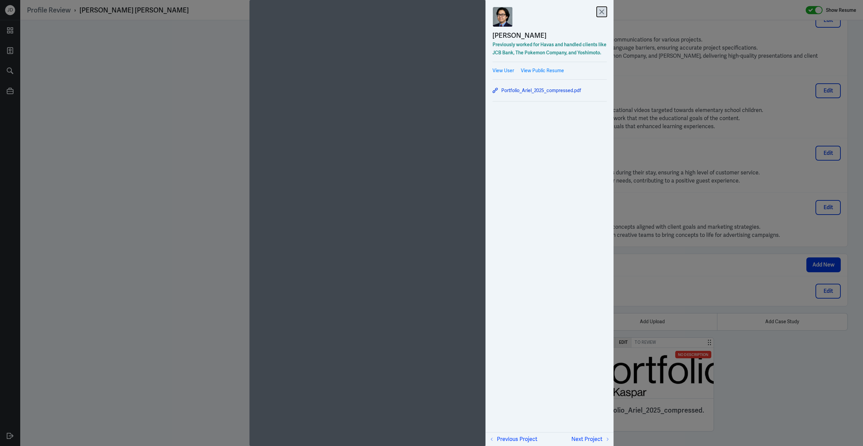
click at [603, 10] on icon at bounding box center [602, 12] width 10 height 10
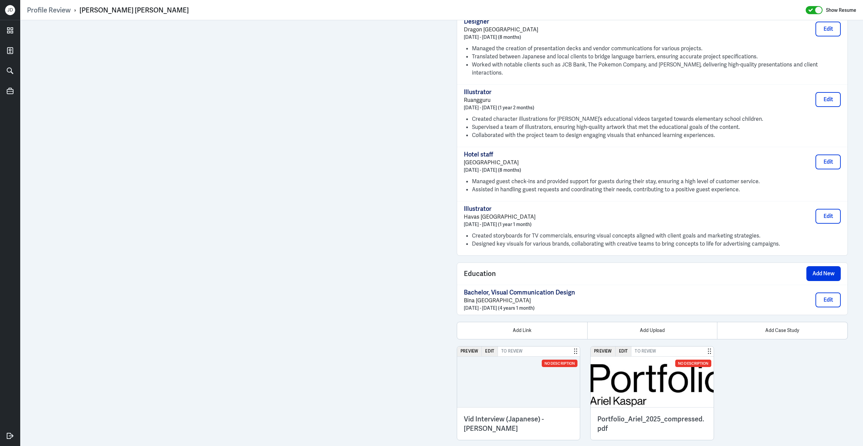
scroll to position [0, 0]
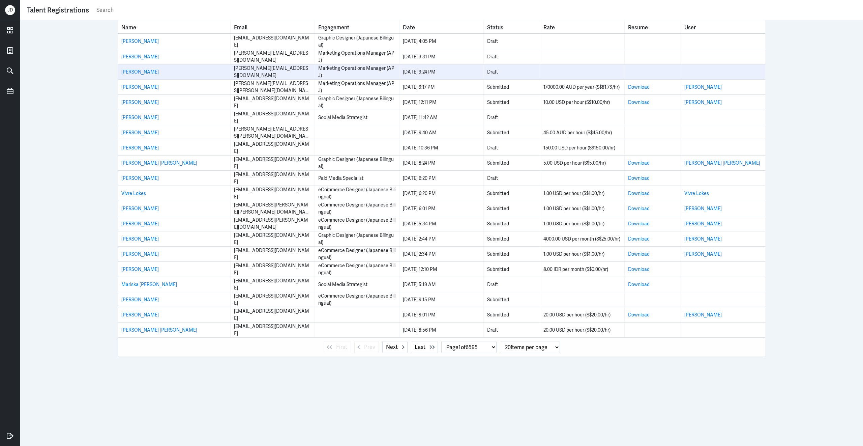
click at [156, 76] on td "[PERSON_NAME]" at bounding box center [174, 71] width 113 height 15
click at [156, 73] on link "[PERSON_NAME]" at bounding box center [139, 72] width 37 height 6
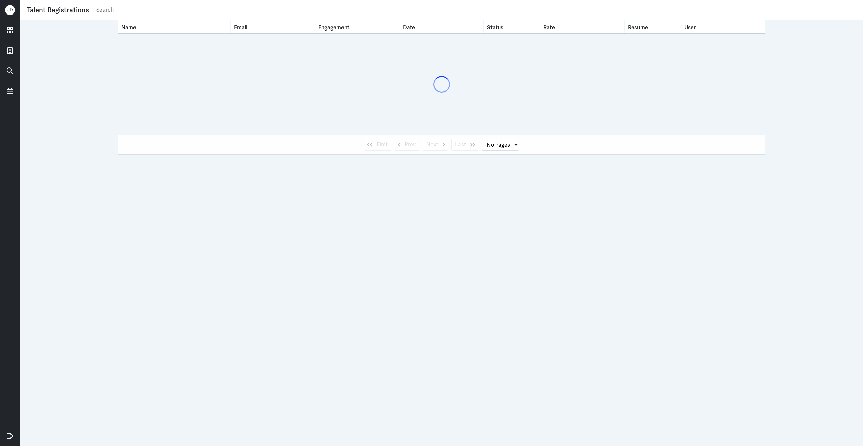
select select "1"
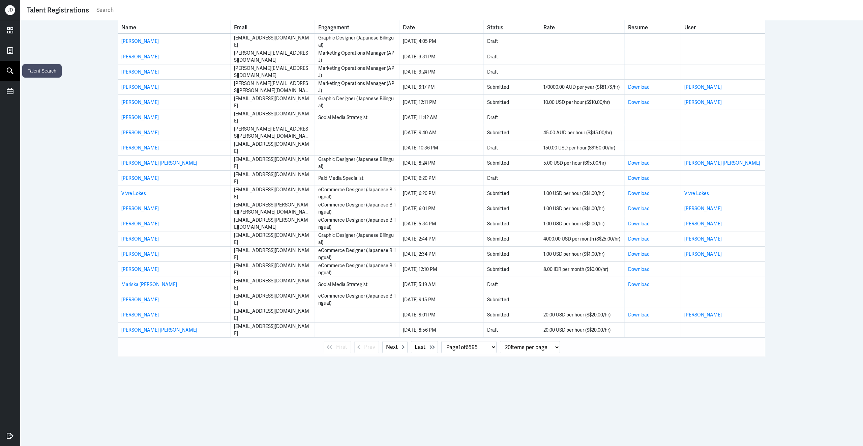
click at [10, 73] on icon at bounding box center [10, 71] width 10 height 10
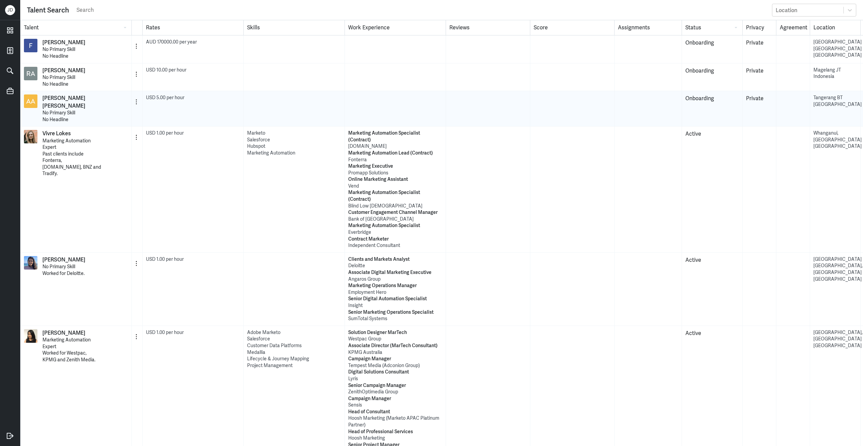
click at [378, 94] on div at bounding box center [395, 108] width 101 height 35
click at [264, 10] on input "text" at bounding box center [422, 10] width 693 height 10
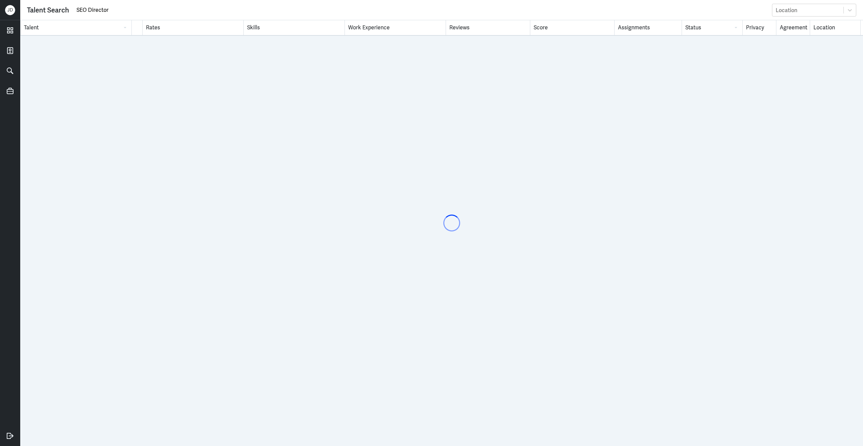
type input "SEO Director"
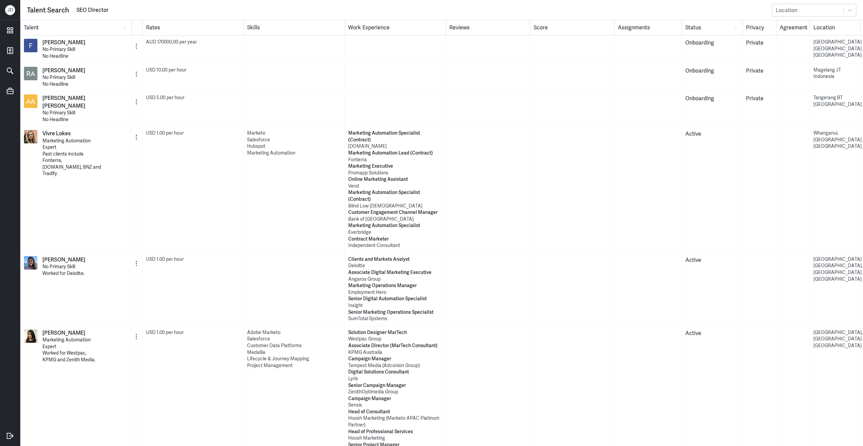
click at [135, 12] on input "SEO Director" at bounding box center [422, 10] width 693 height 10
click at [10, 69] on icon at bounding box center [10, 71] width 10 height 10
click at [11, 28] on icon at bounding box center [9, 30] width 5 height 5
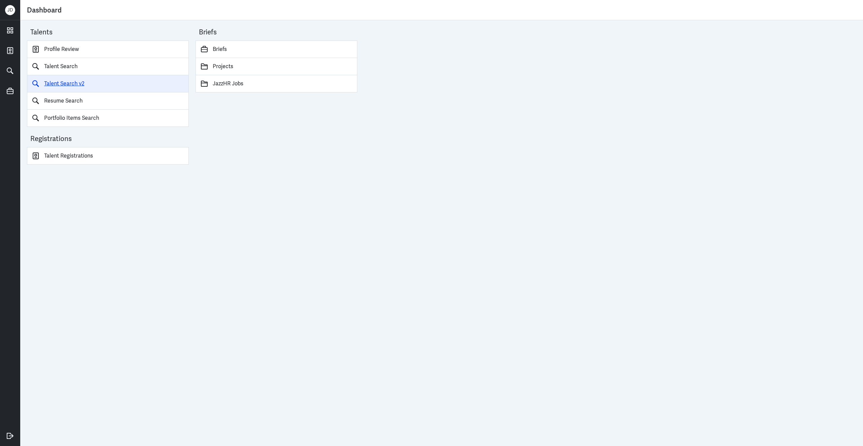
click at [72, 82] on link "Talent Search v2" at bounding box center [108, 83] width 162 height 17
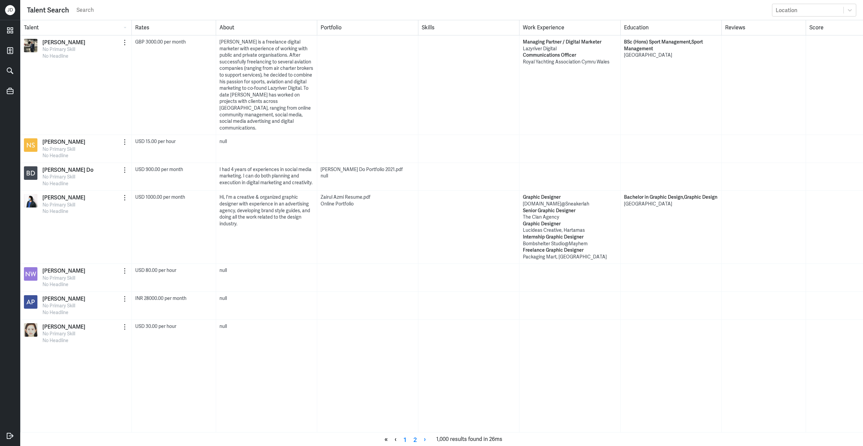
click at [387, 10] on input "search" at bounding box center [422, 10] width 693 height 10
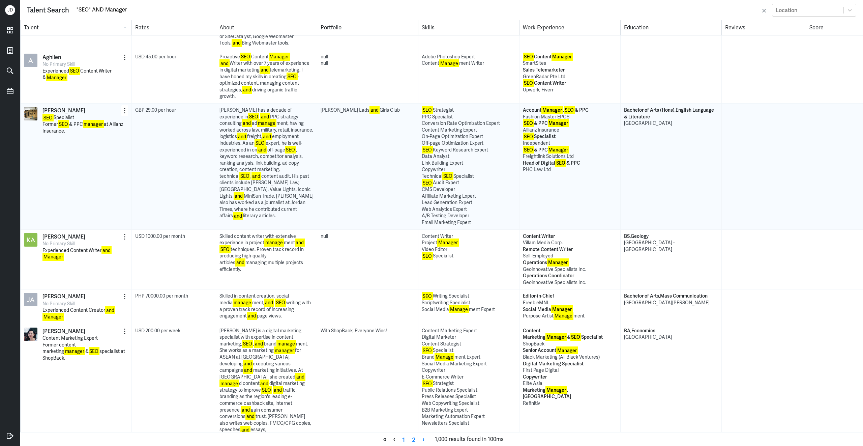
scroll to position [1657, 0]
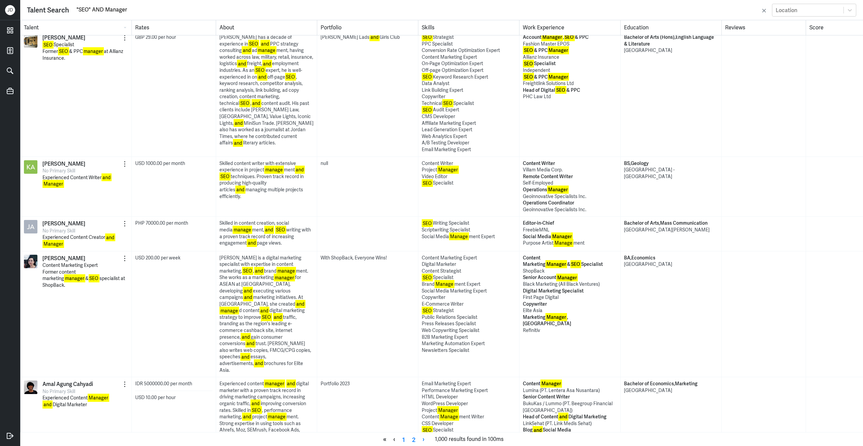
drag, startPoint x: 93, startPoint y: 9, endPoint x: 178, endPoint y: 10, distance: 85.7
click at [178, 10] on input ""SEO" AND Manager" at bounding box center [418, 10] width 684 height 10
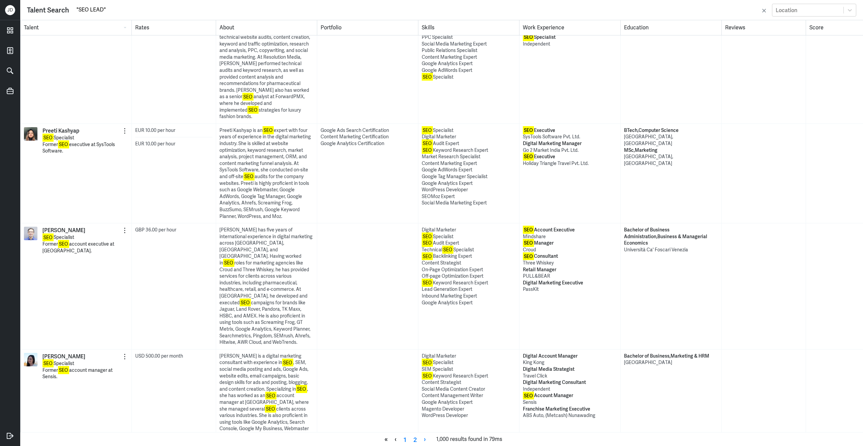
type input ""SEO LEAD""
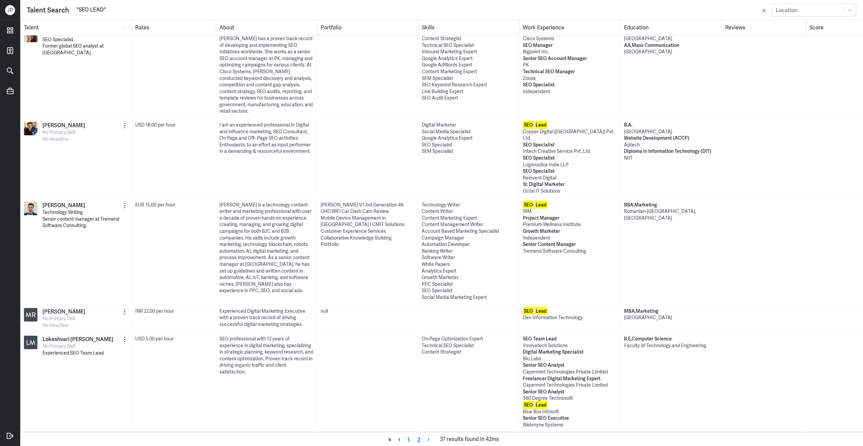
scroll to position [1143, 0]
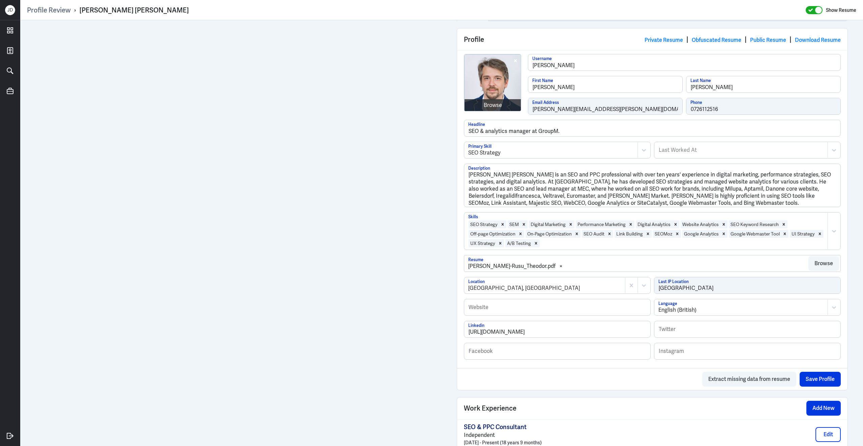
scroll to position [141, 0]
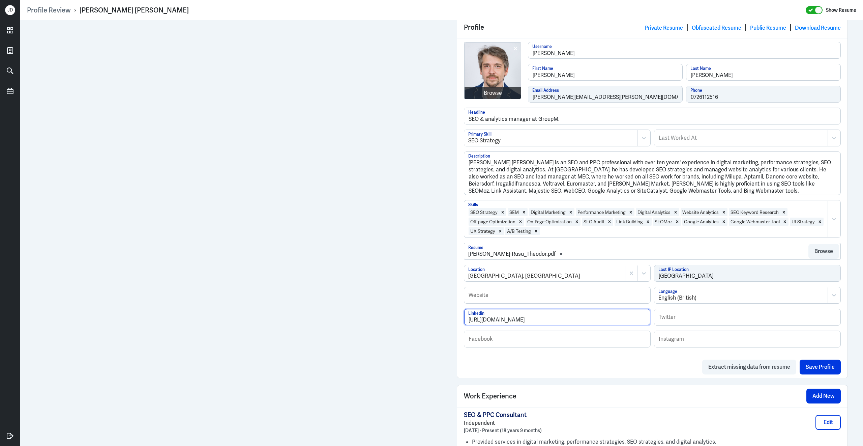
drag, startPoint x: 577, startPoint y: 325, endPoint x: 448, endPoint y: 301, distance: 131.0
click at [448, 301] on div "Admin Settings Update Resume Save Profile User Requested Private Set Resume to …" at bounding box center [441, 417] width 843 height 1077
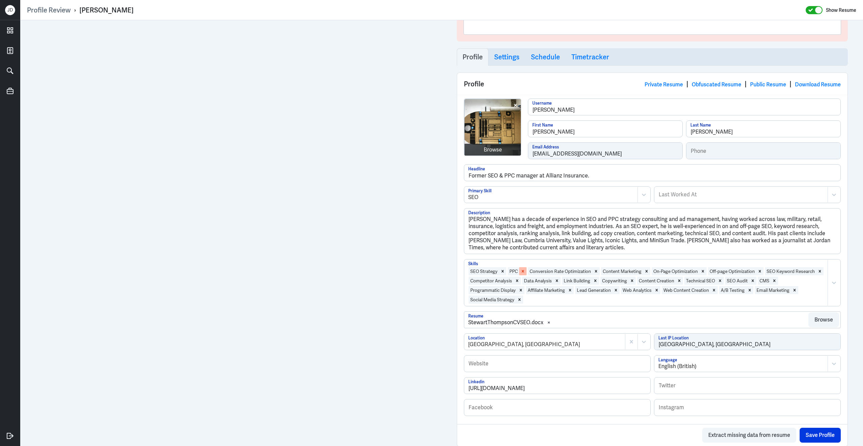
scroll to position [87, 0]
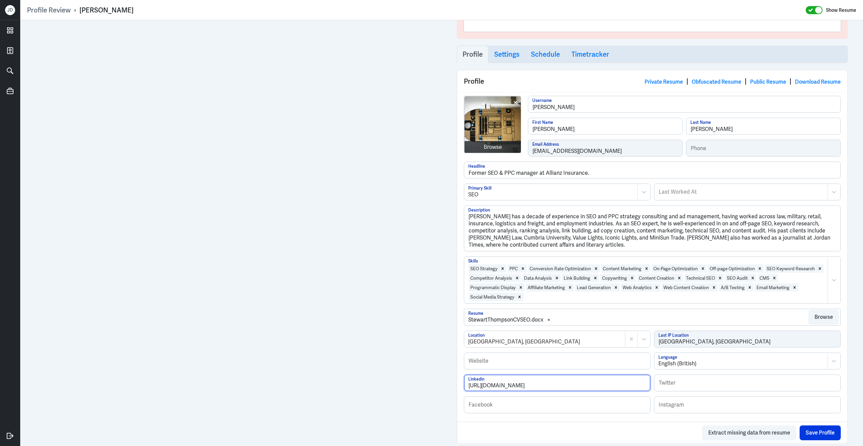
drag, startPoint x: 595, startPoint y: 391, endPoint x: 449, endPoint y: 374, distance: 147.0
